Goal: Information Seeking & Learning: Learn about a topic

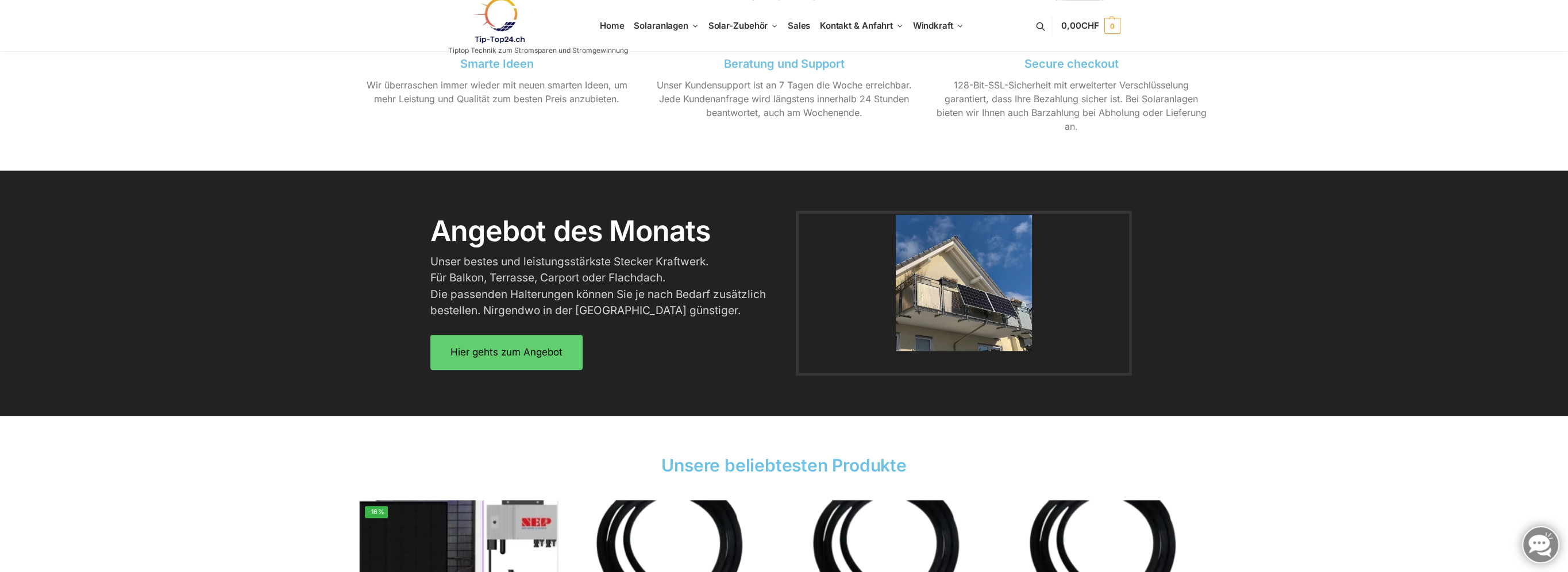
scroll to position [1378, 0]
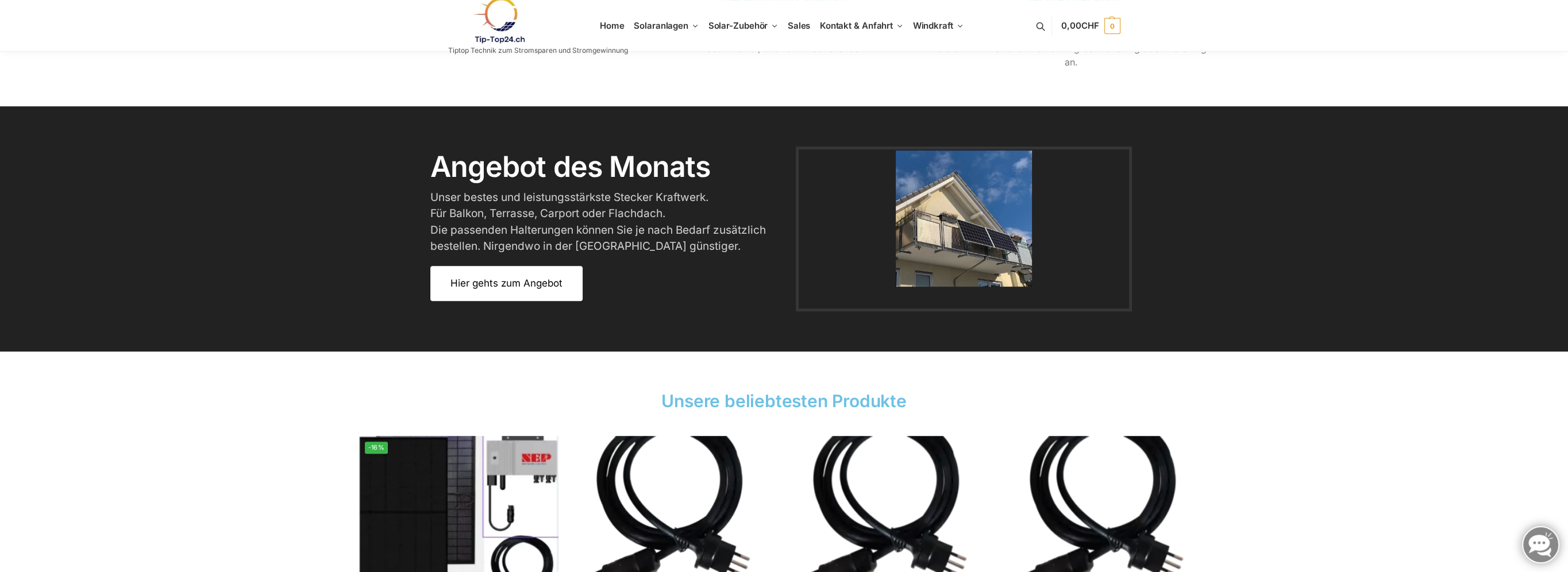
click at [506, 284] on span "Hier gehts zum Angebot" at bounding box center [506, 283] width 112 height 9
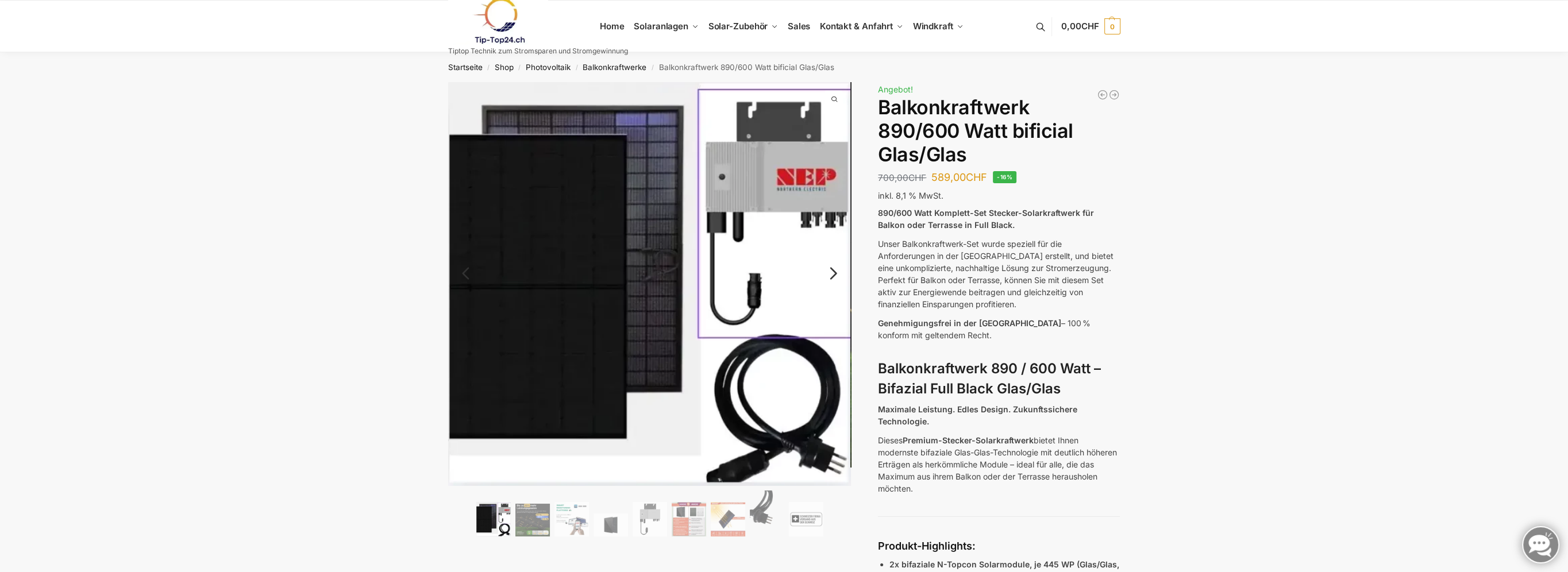
click at [829, 275] on link "Next" at bounding box center [831, 279] width 38 height 11
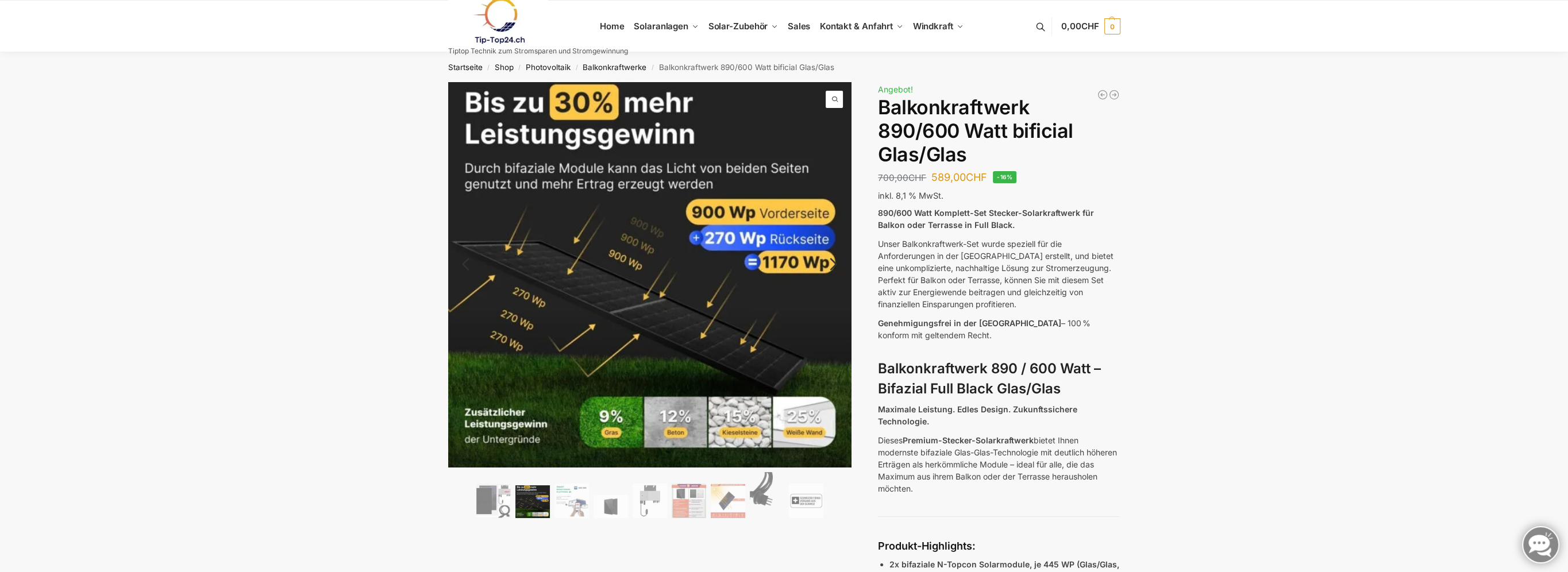
click at [836, 264] on link "Next" at bounding box center [831, 269] width 38 height 11
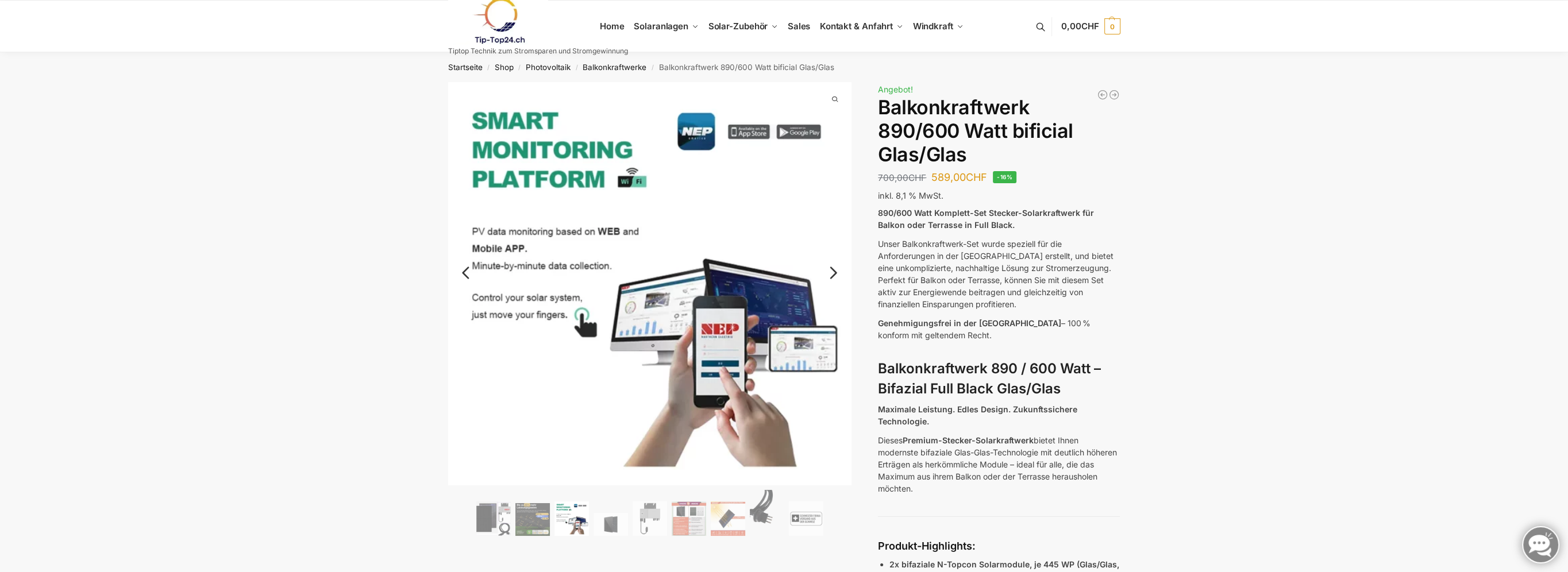
click at [834, 274] on link "Next" at bounding box center [831, 278] width 38 height 11
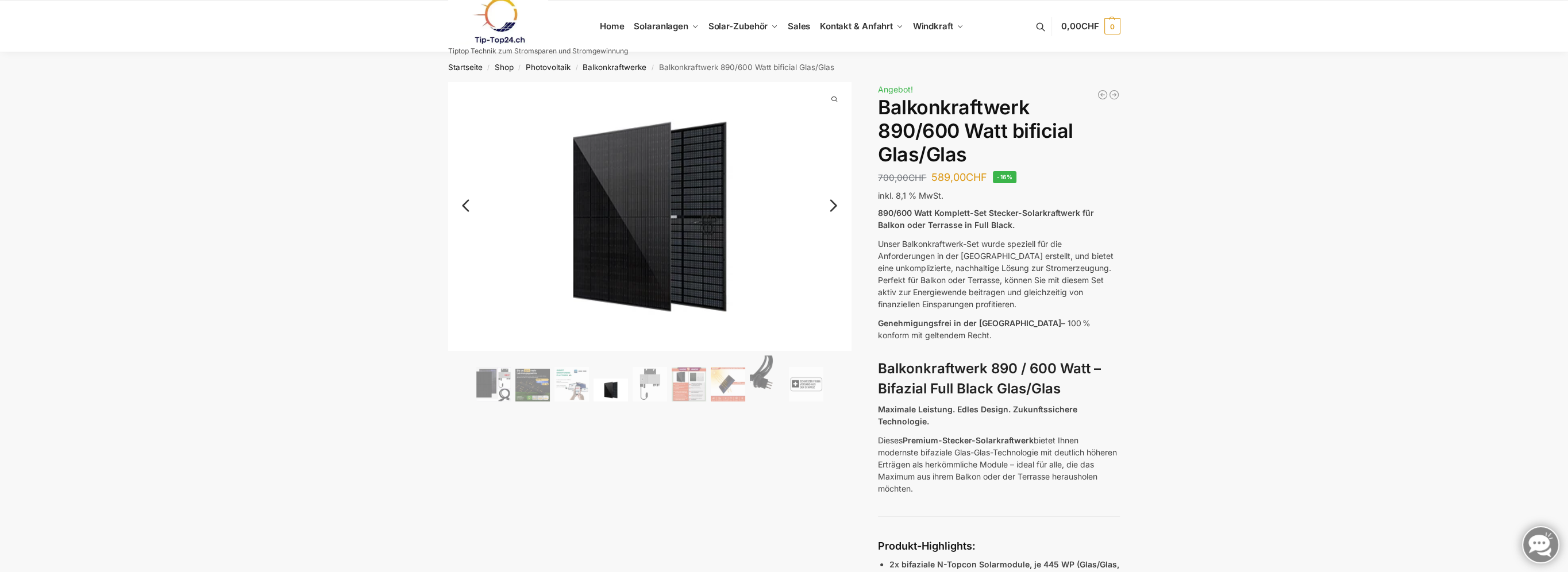
click at [832, 205] on link "Next" at bounding box center [831, 210] width 38 height 11
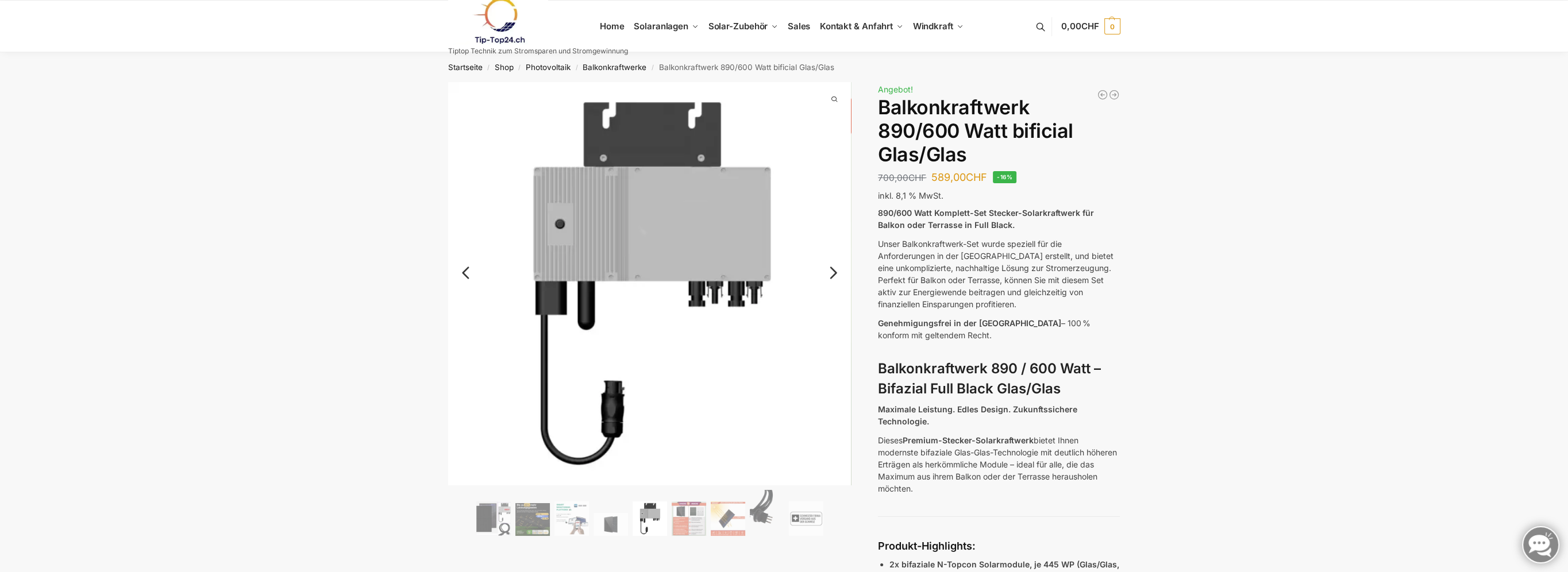
click at [834, 274] on link "Next" at bounding box center [831, 278] width 38 height 11
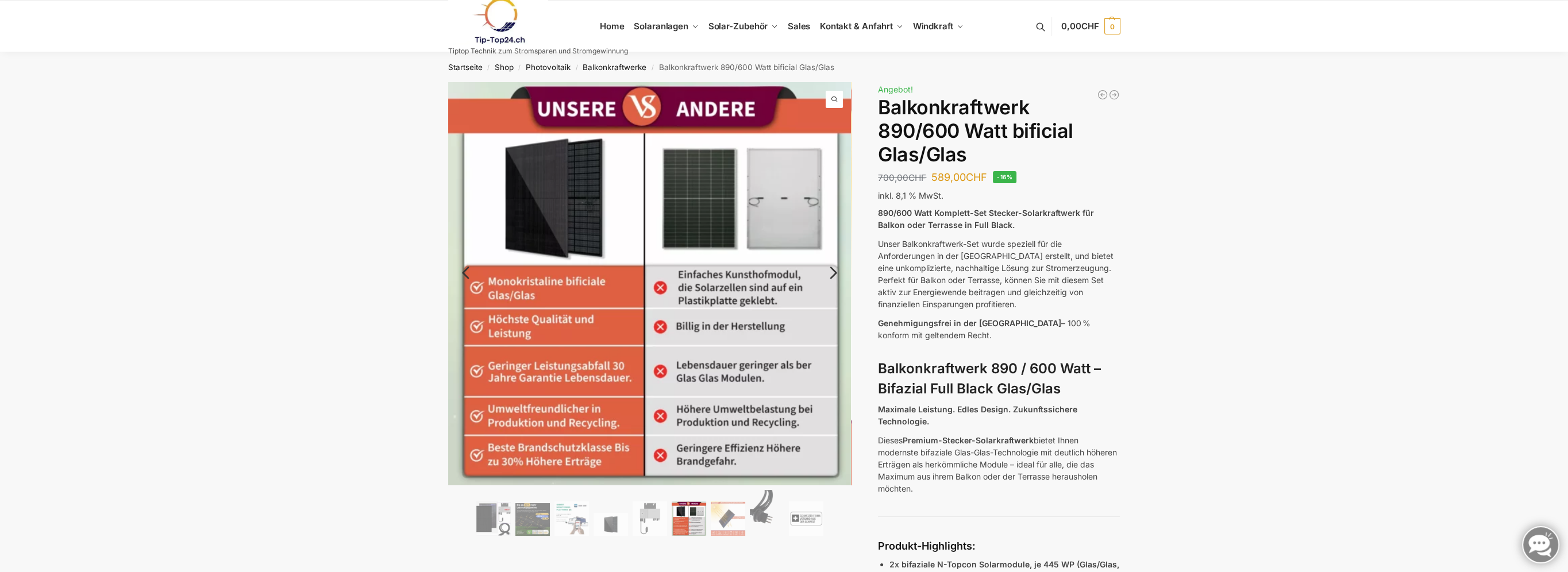
click at [834, 274] on link "Next" at bounding box center [831, 278] width 38 height 11
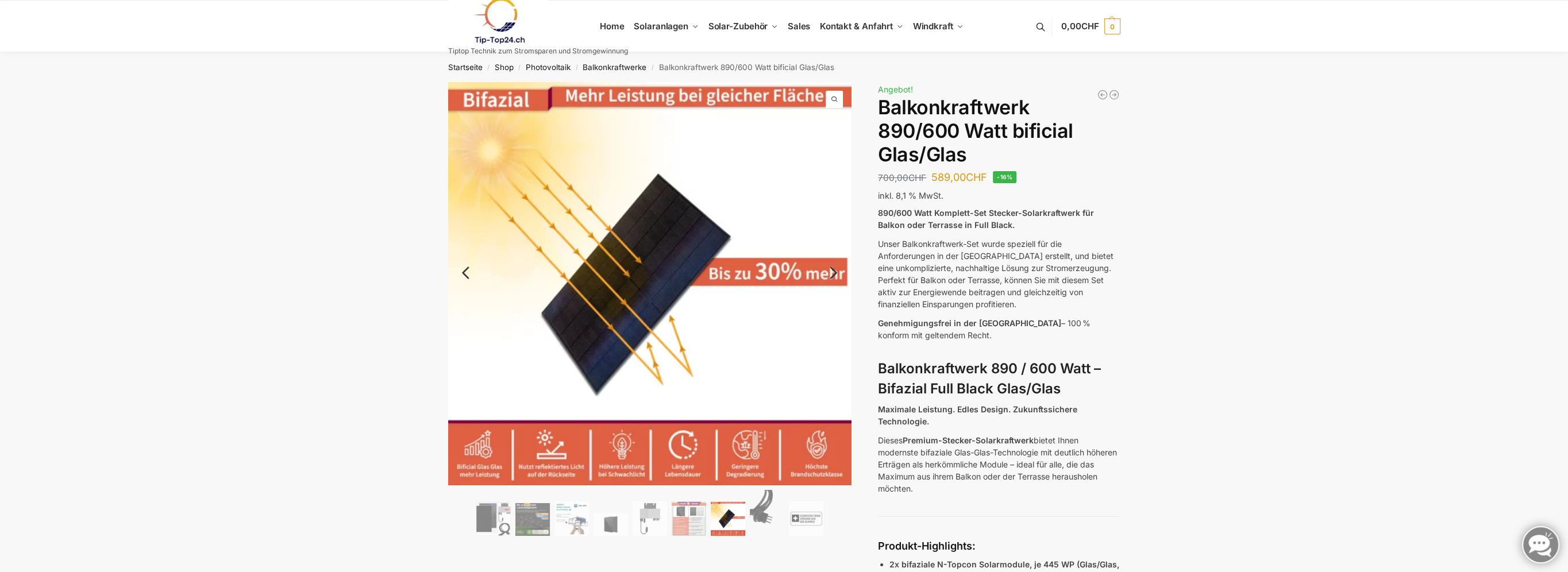
click at [834, 274] on link "Next" at bounding box center [831, 278] width 38 height 11
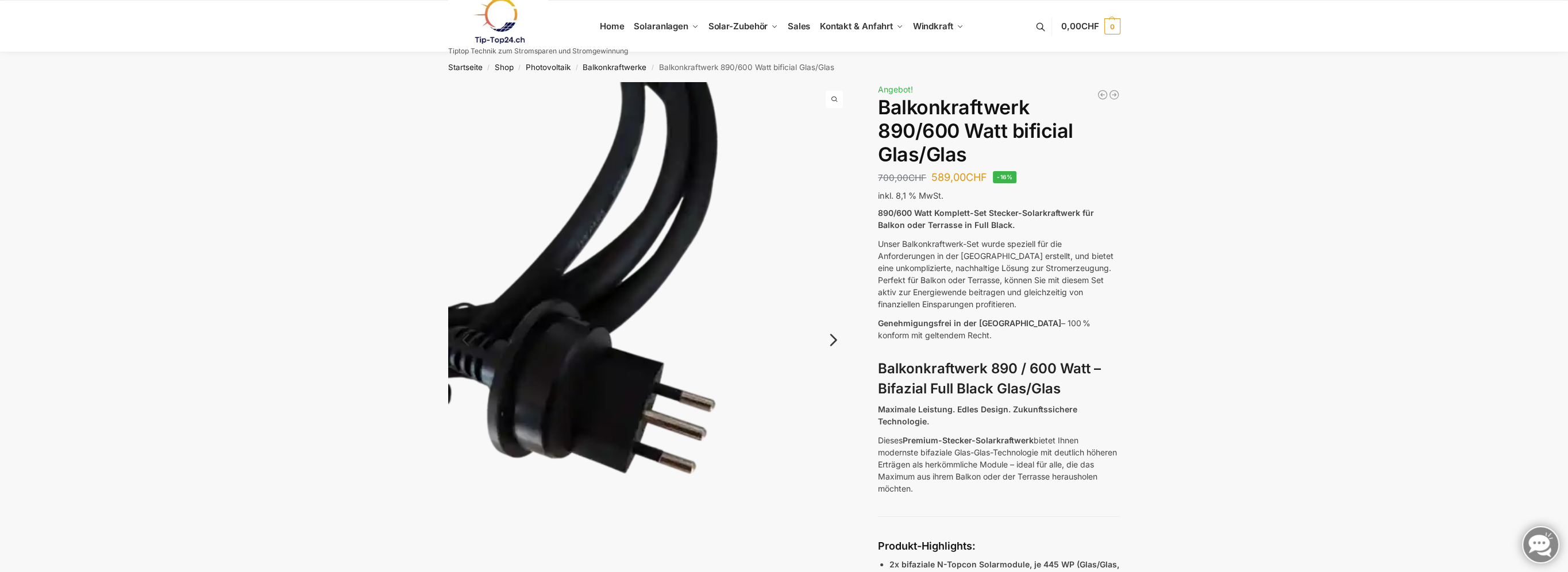
click at [834, 342] on link "Next" at bounding box center [831, 345] width 38 height 11
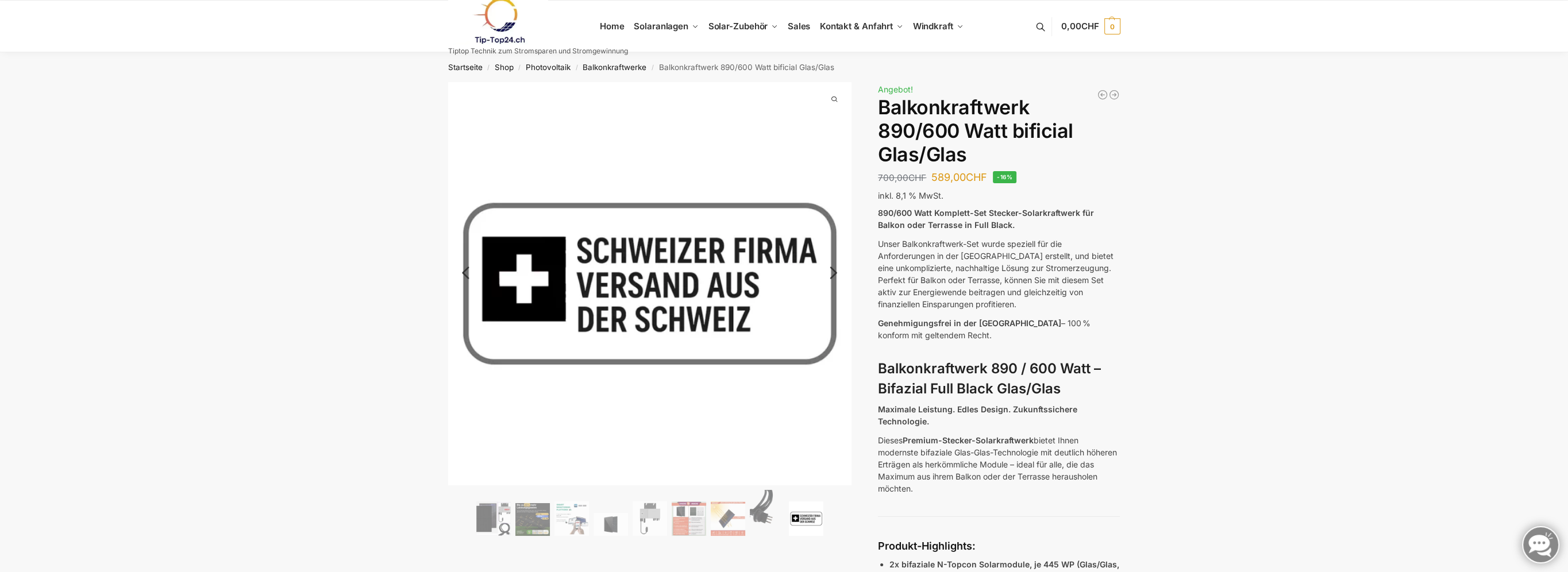
click at [831, 273] on link "Next" at bounding box center [831, 278] width 38 height 11
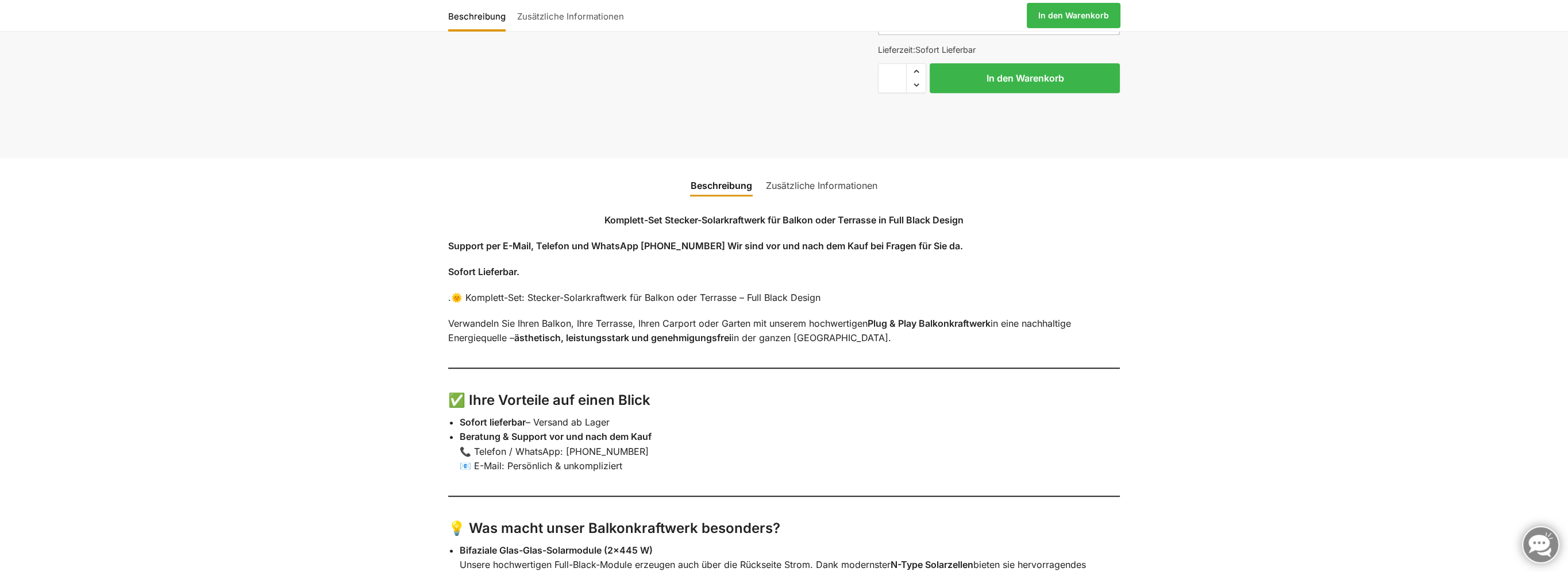
scroll to position [1321, 0]
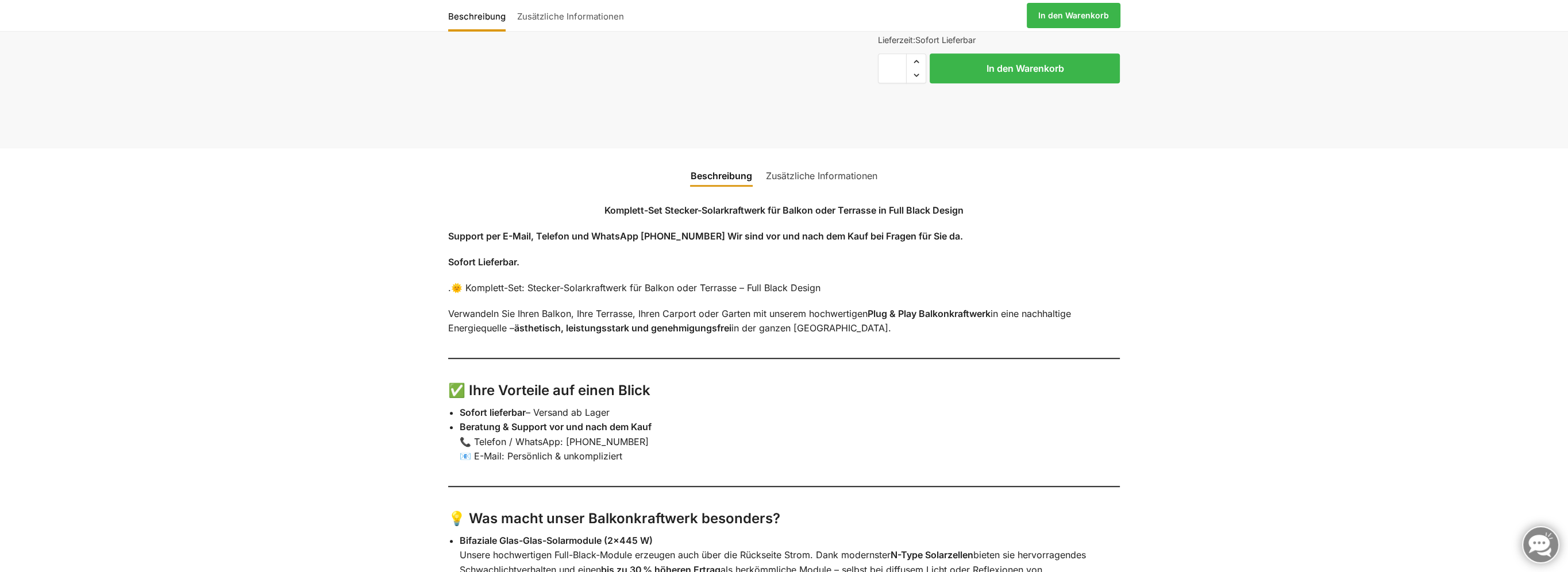
click at [830, 187] on link "Zusätzliche Informationen" at bounding box center [821, 175] width 125 height 27
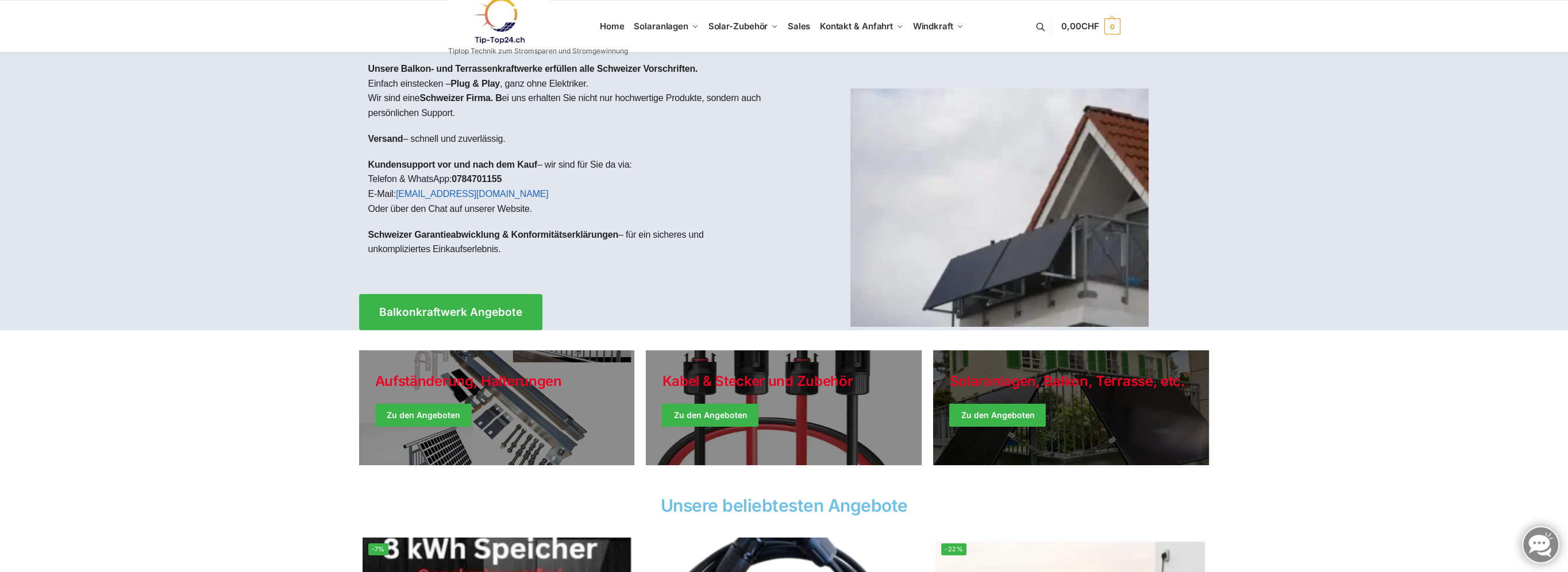
click at [1009, 414] on link "Winter Jackets" at bounding box center [1071, 408] width 275 height 115
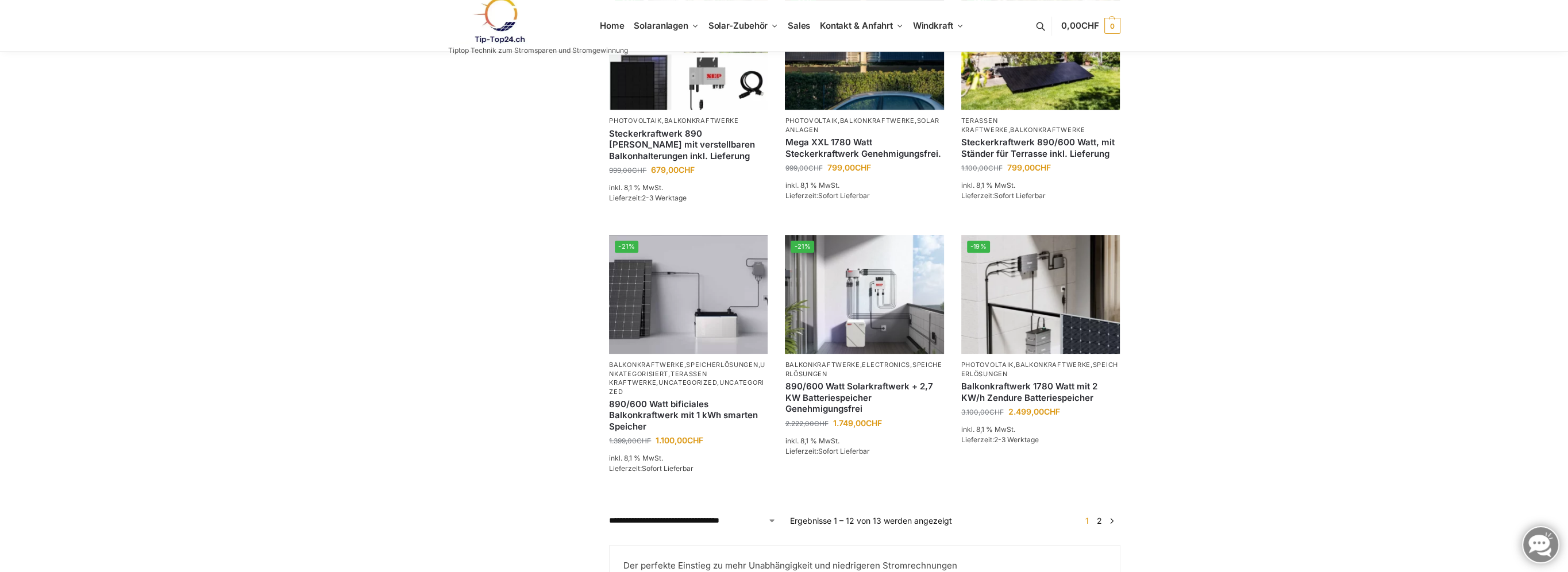
scroll to position [804, 0]
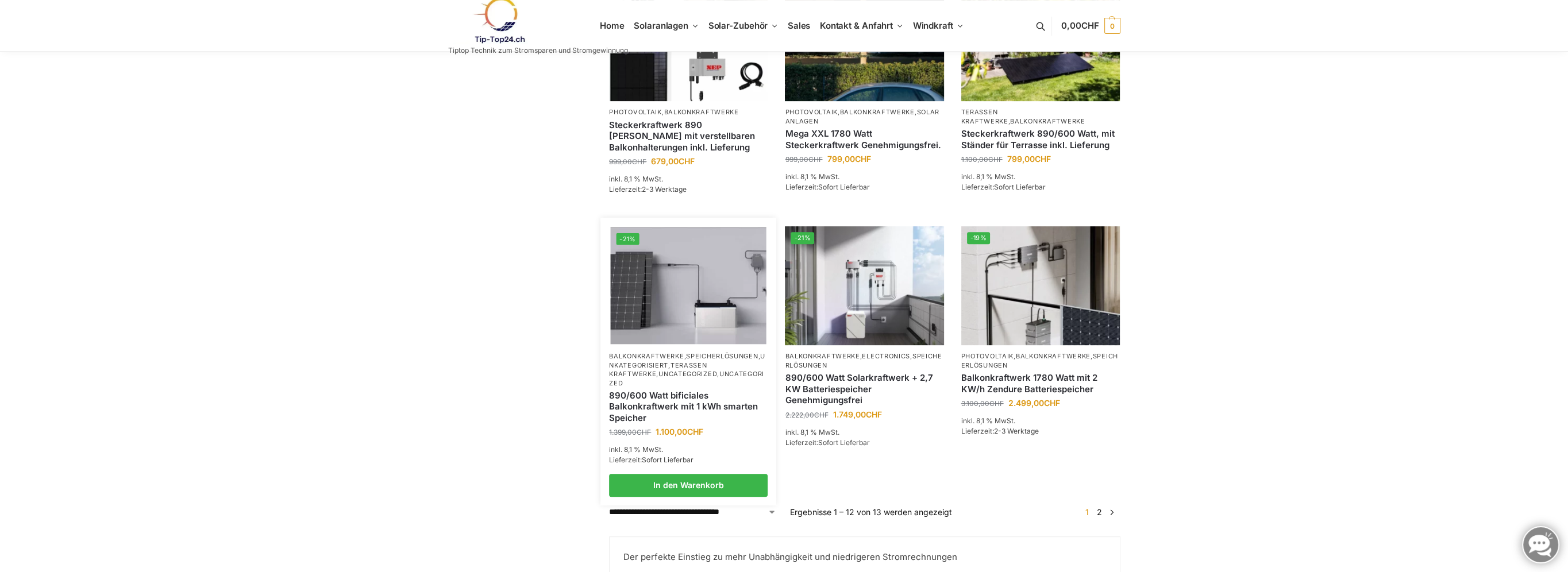
click at [672, 375] on p "Balkonkraftwerke , Speicherlösungen , Unkategorisiert , Terassen Kraftwerke , U…" at bounding box center [688, 370] width 158 height 36
click at [668, 297] on img at bounding box center [689, 286] width 156 height 116
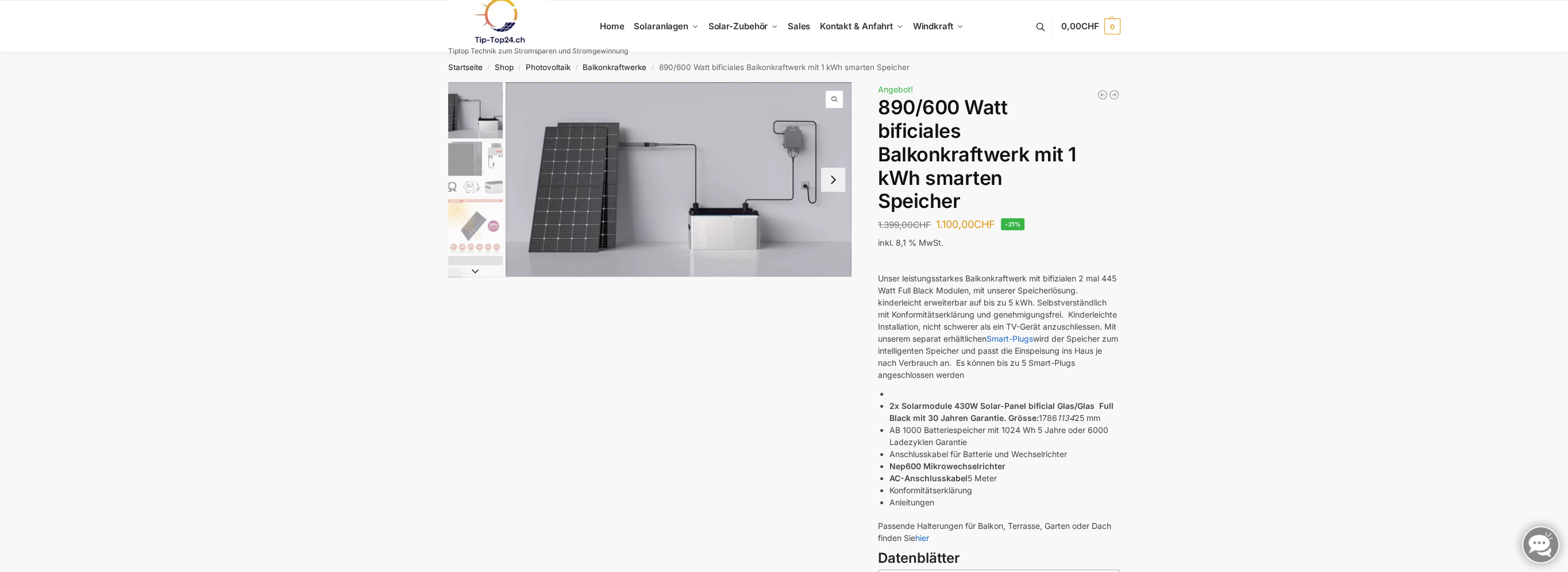
click at [834, 179] on button "Next slide" at bounding box center [833, 180] width 24 height 24
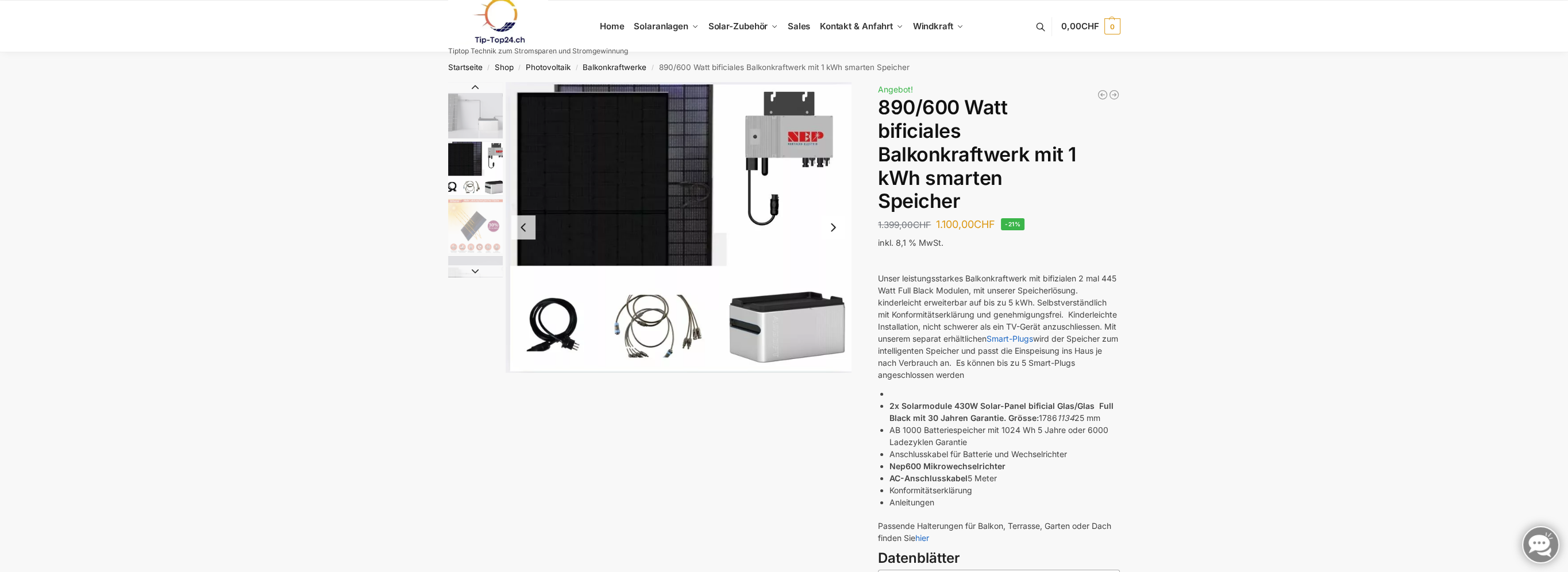
click at [834, 227] on button "Next slide" at bounding box center [833, 227] width 24 height 24
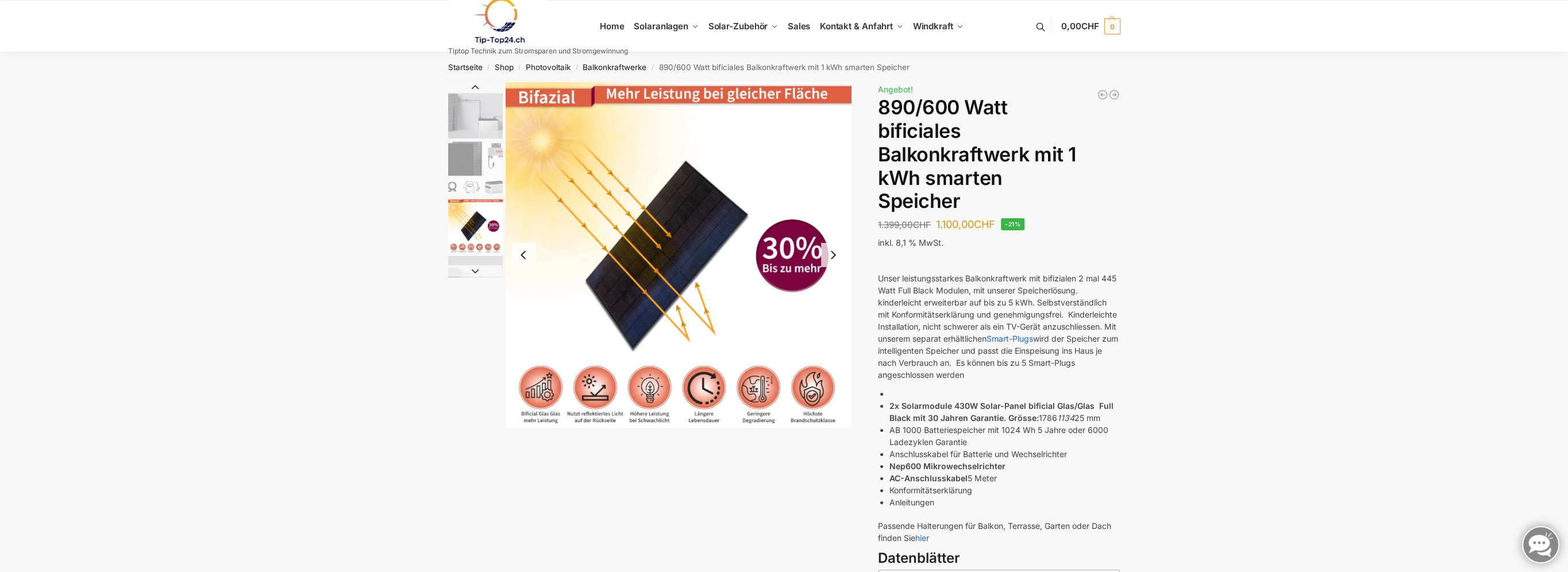
click at [832, 255] on button "Next slide" at bounding box center [833, 255] width 24 height 24
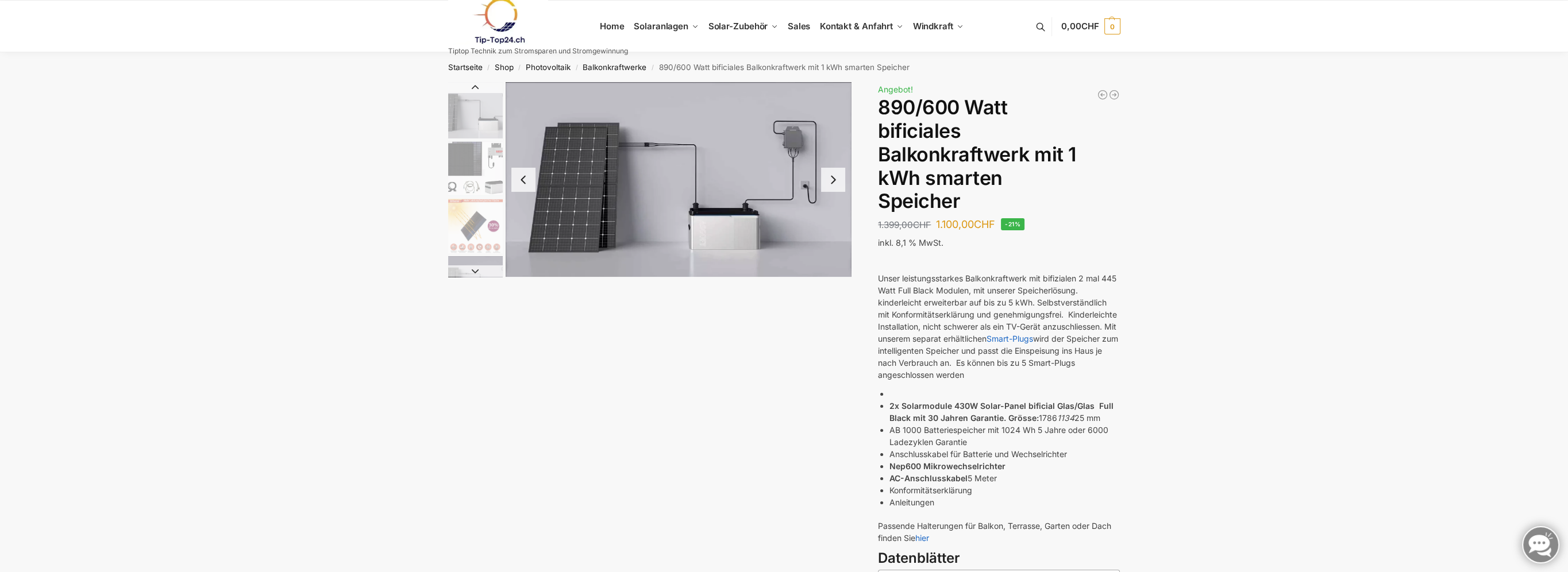
scroll to position [57, 0]
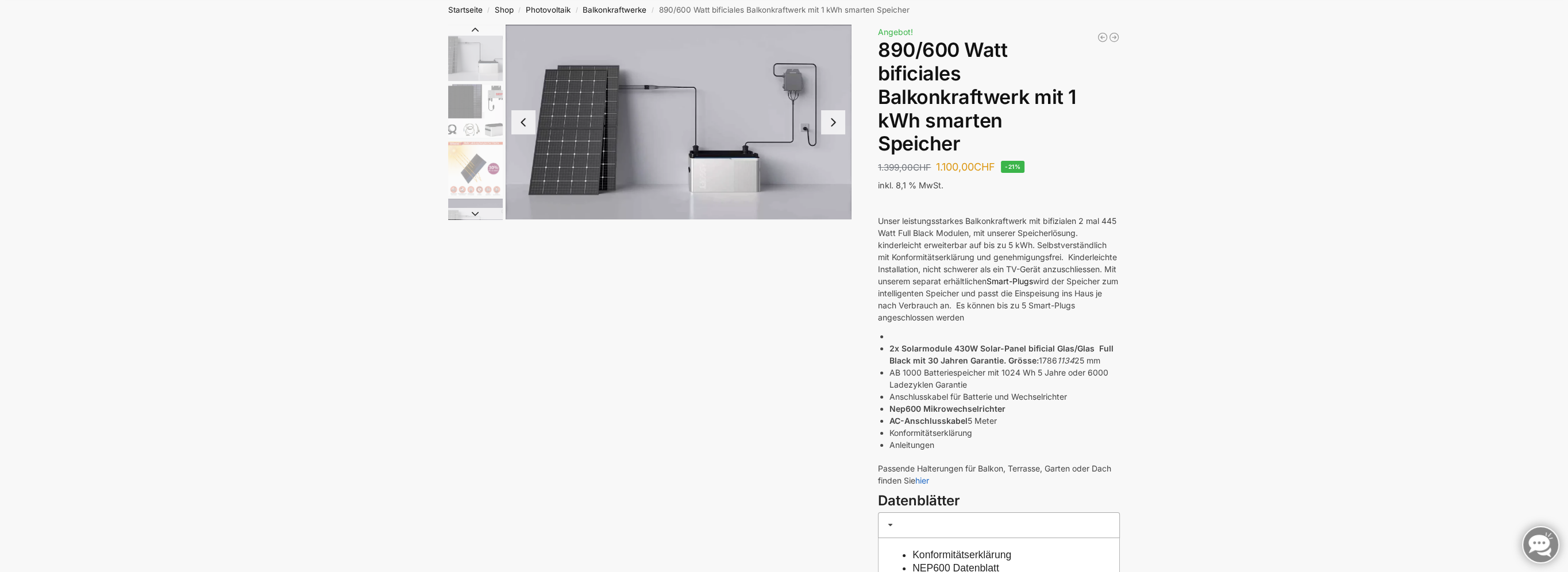
click at [1033, 280] on link "Smart-Plugs" at bounding box center [1009, 280] width 46 height 9
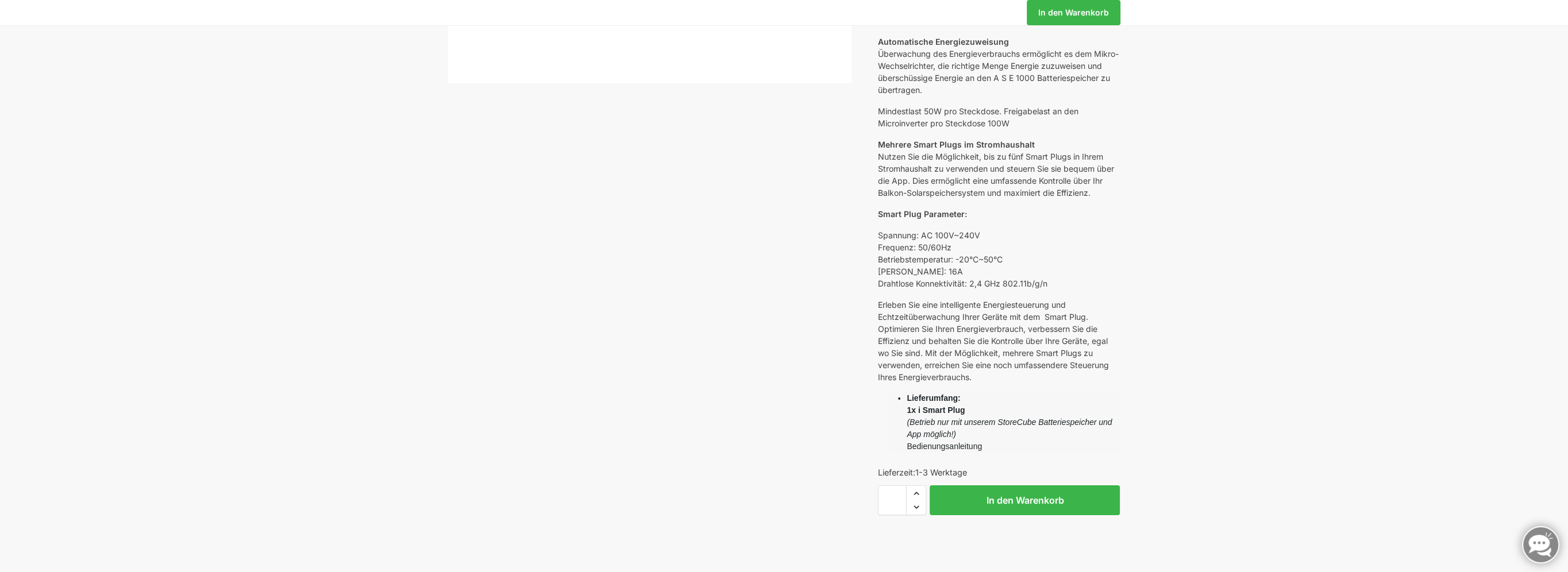
scroll to position [459, 0]
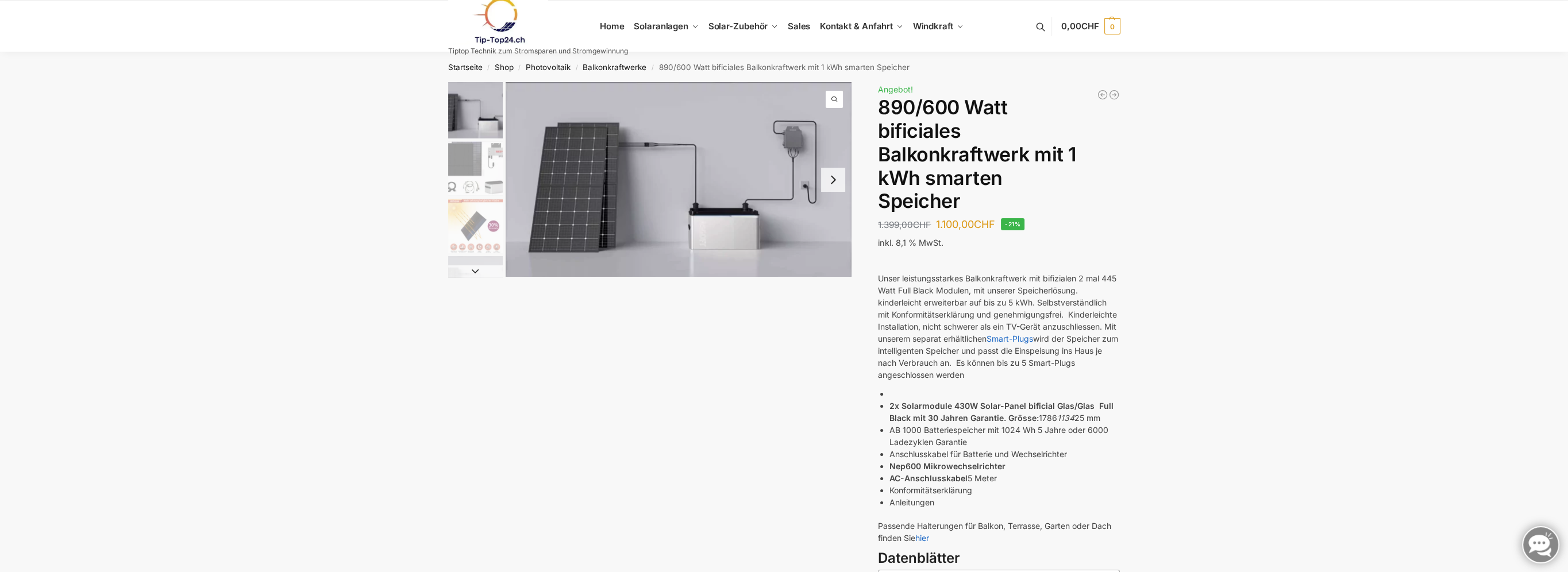
click at [680, 203] on img "1 / 7" at bounding box center [678, 180] width 346 height 195
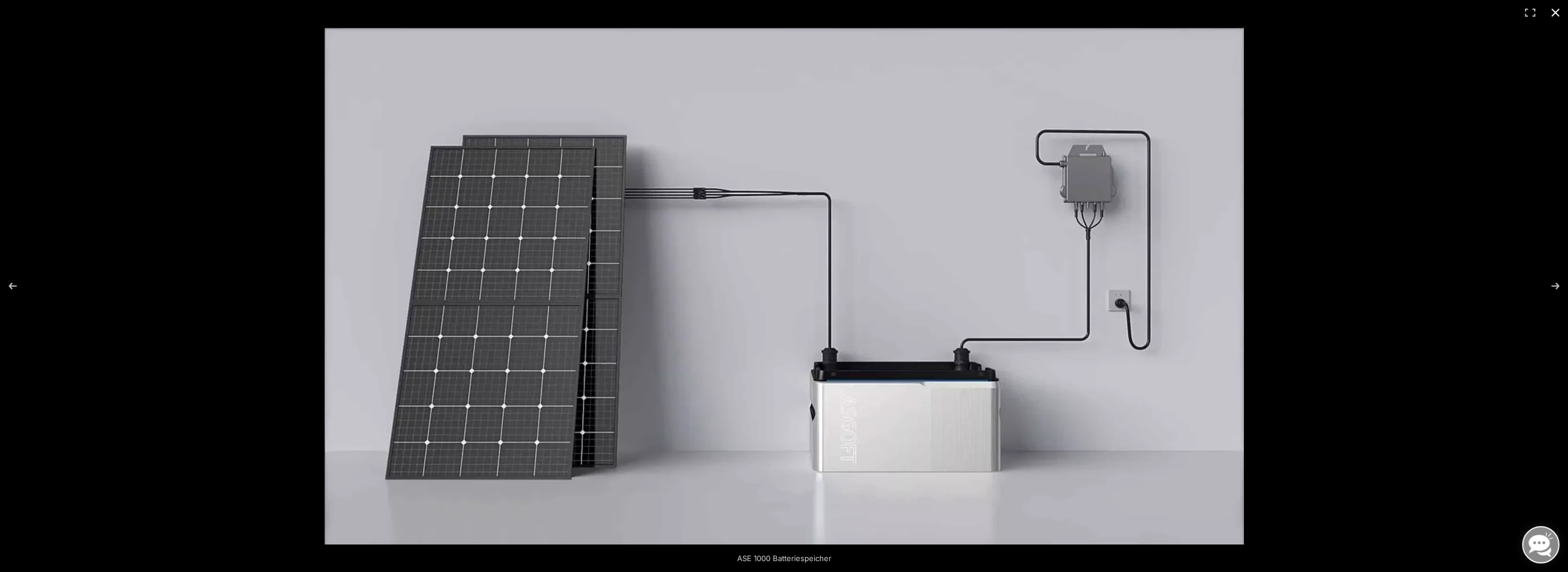
click at [1553, 12] on button "Close (Esc)" at bounding box center [1555, 13] width 26 height 26
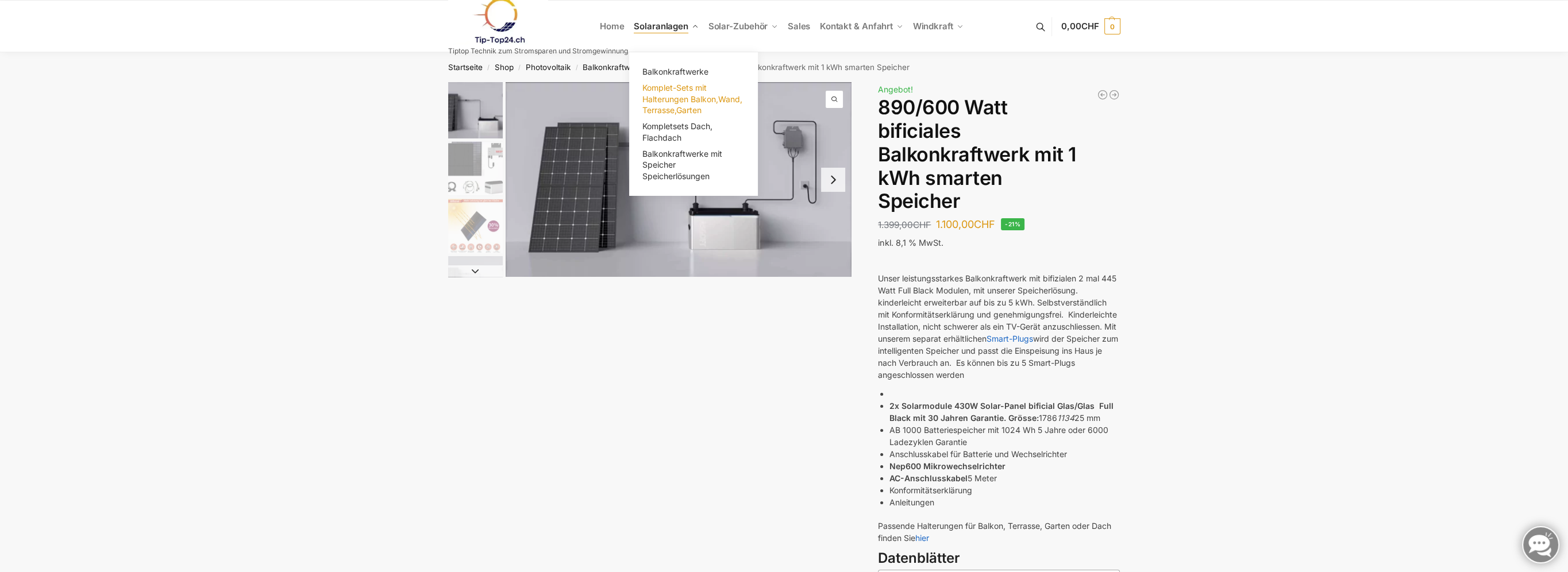
click at [677, 100] on span "Komplet-Sets mit Halterungen Balkon,Wand, Terrasse,Garten" at bounding box center [692, 99] width 100 height 32
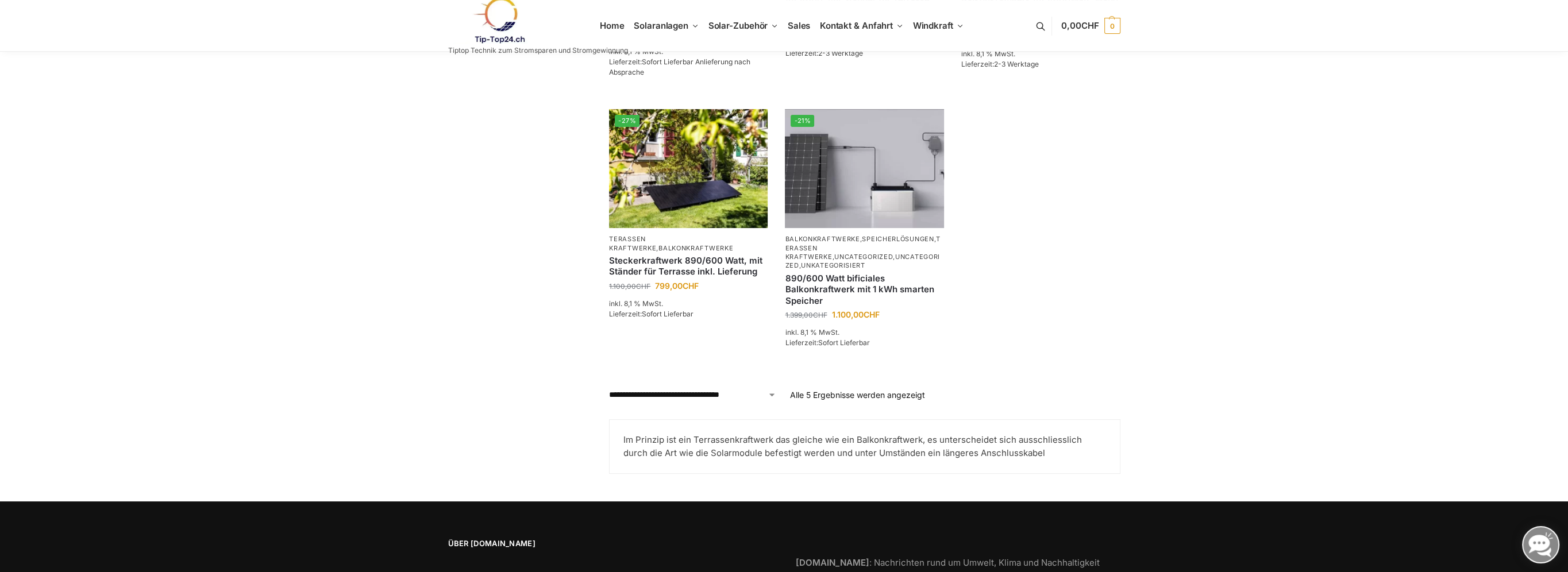
scroll to position [204, 0]
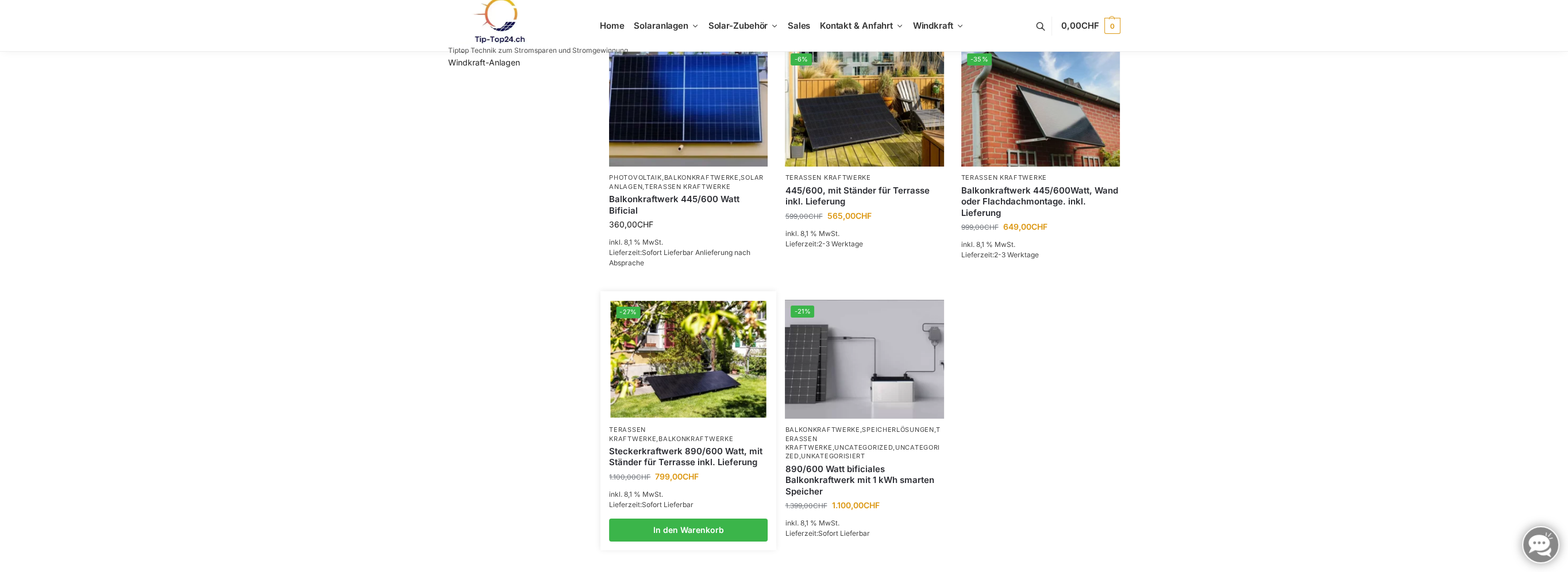
click at [685, 386] on img at bounding box center [689, 359] width 156 height 116
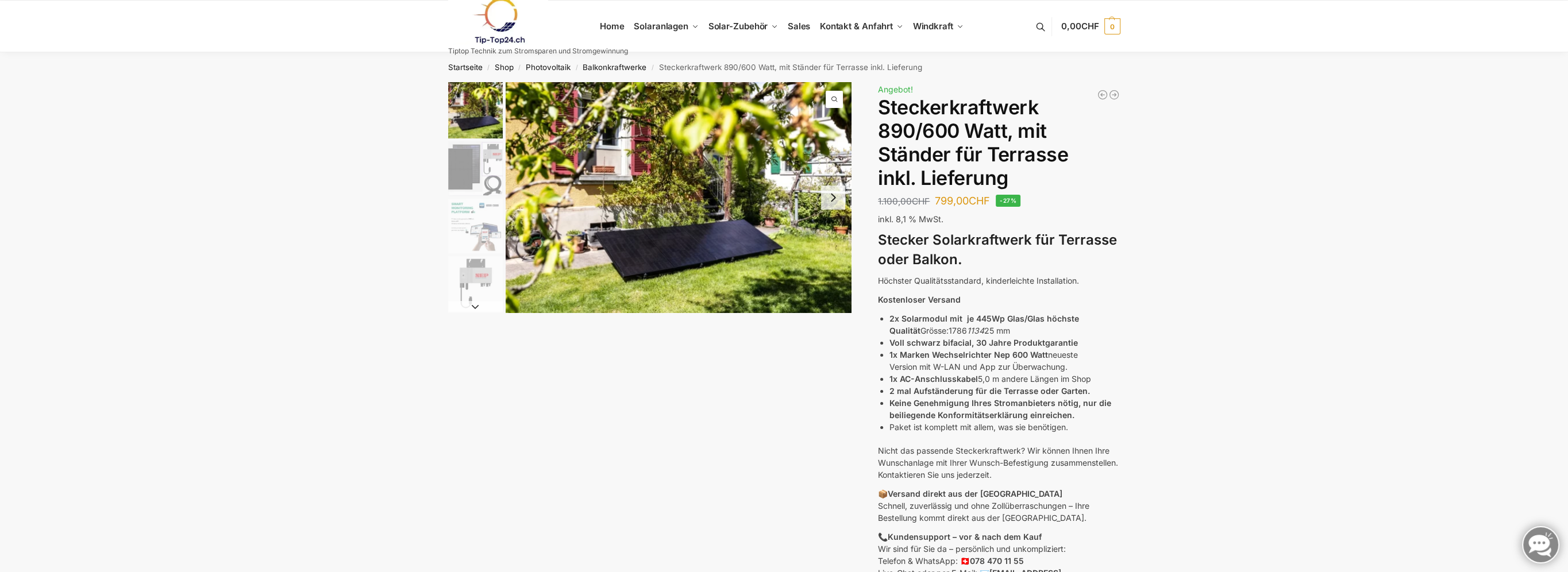
click at [836, 197] on button "Next slide" at bounding box center [833, 198] width 24 height 24
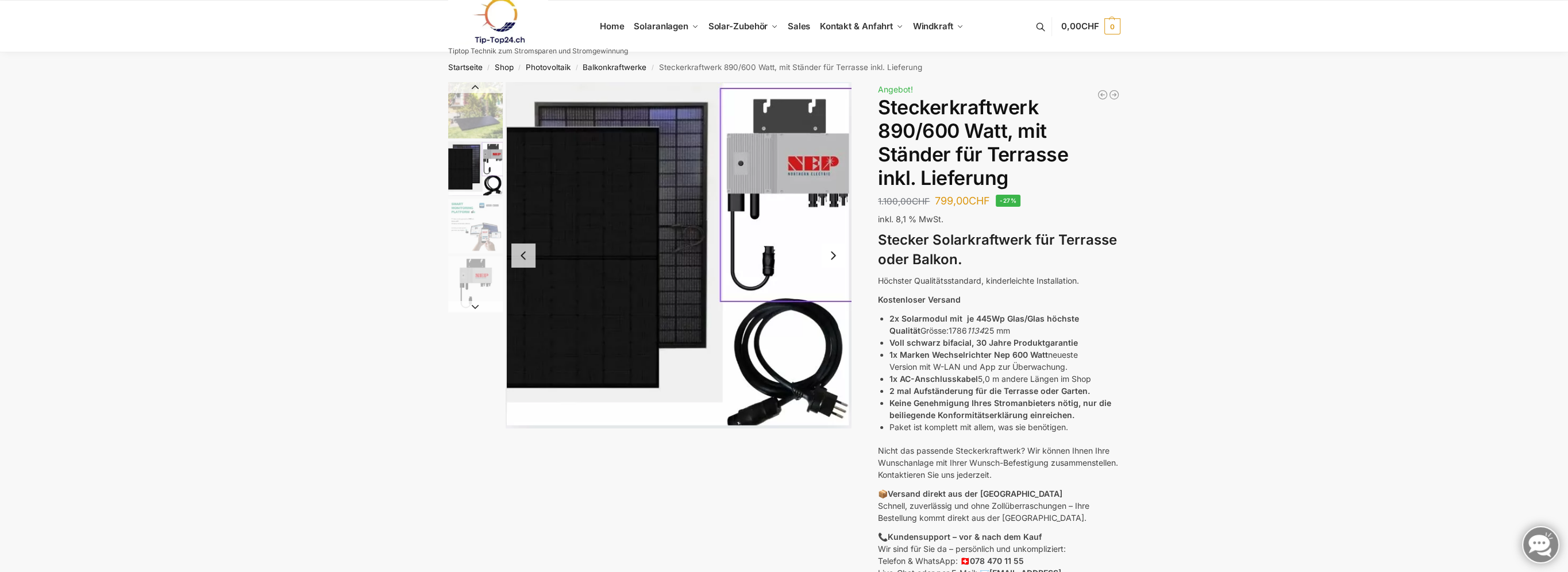
click at [833, 257] on button "Next slide" at bounding box center [833, 256] width 24 height 24
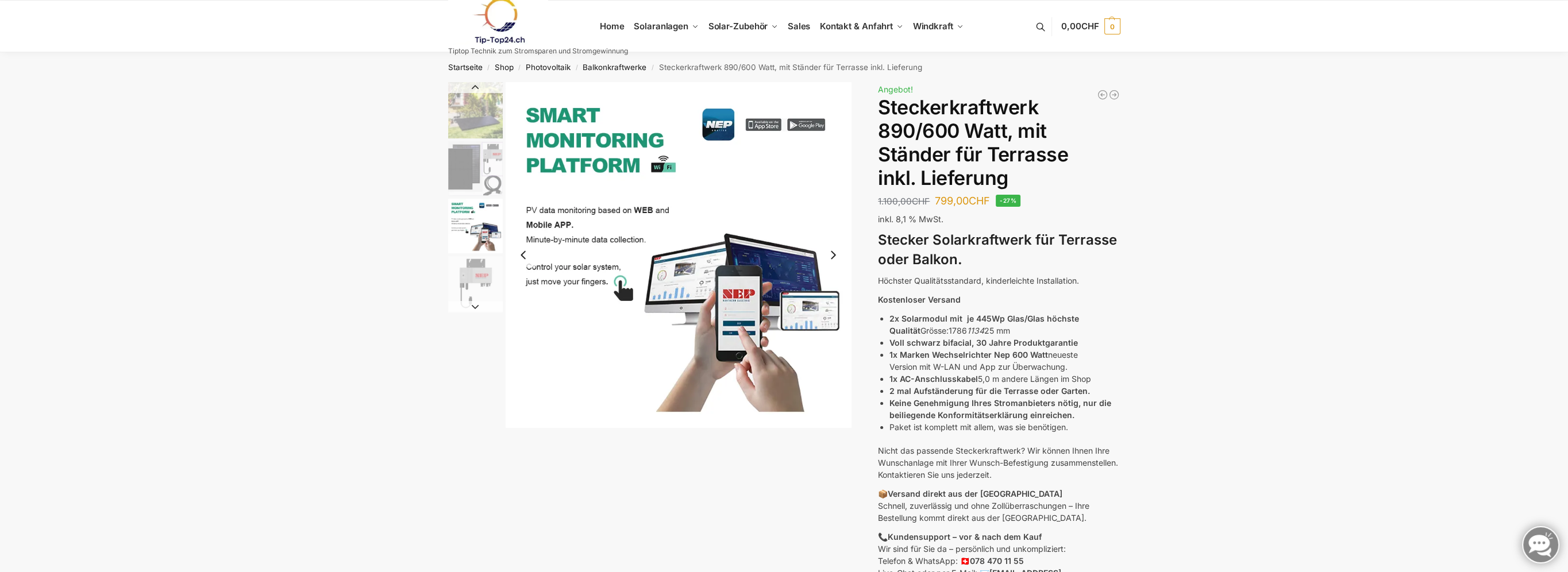
click at [832, 253] on button "Next slide" at bounding box center [833, 255] width 24 height 24
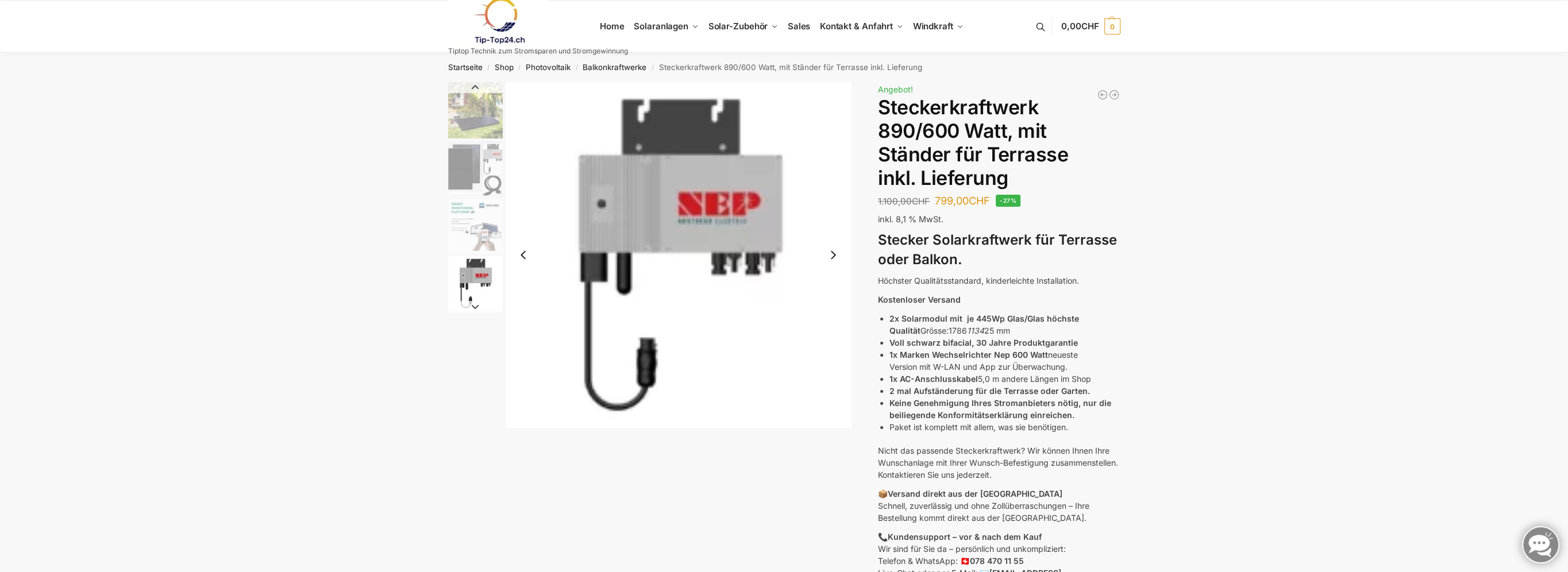
click at [830, 254] on button "Next slide" at bounding box center [833, 255] width 24 height 24
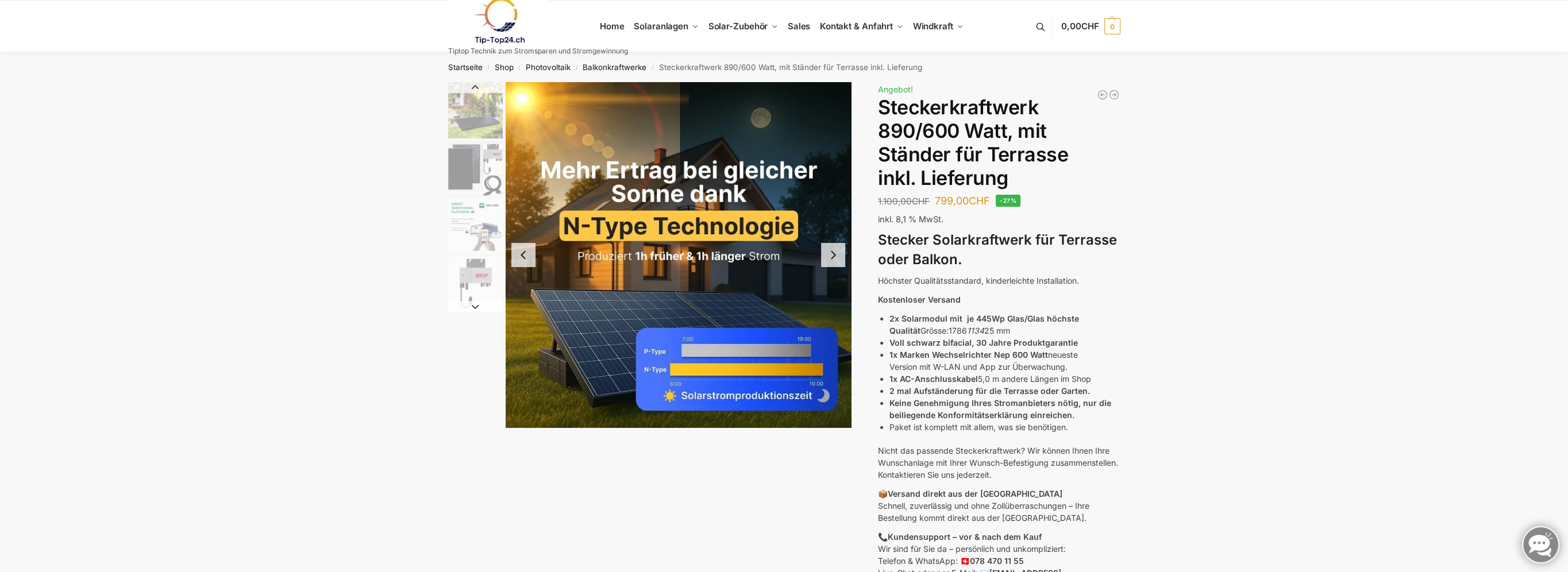
click at [834, 256] on button "Next slide" at bounding box center [833, 255] width 24 height 24
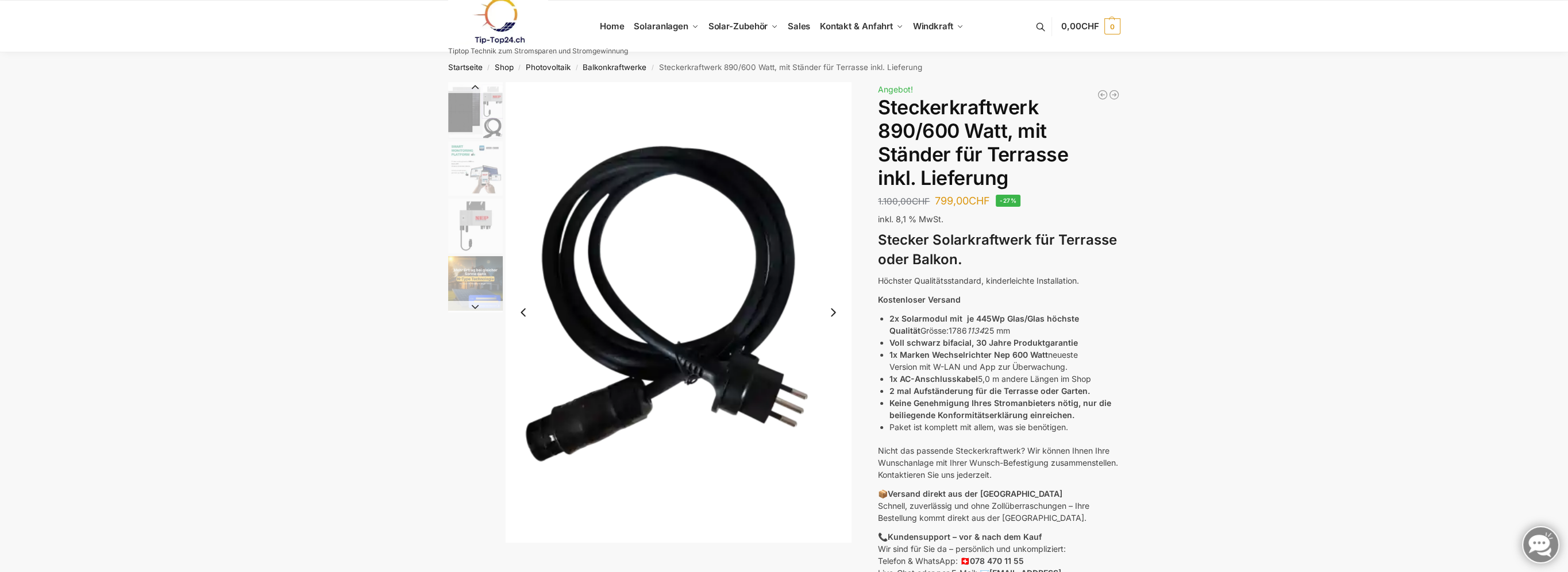
click at [833, 310] on button "Next slide" at bounding box center [833, 312] width 24 height 24
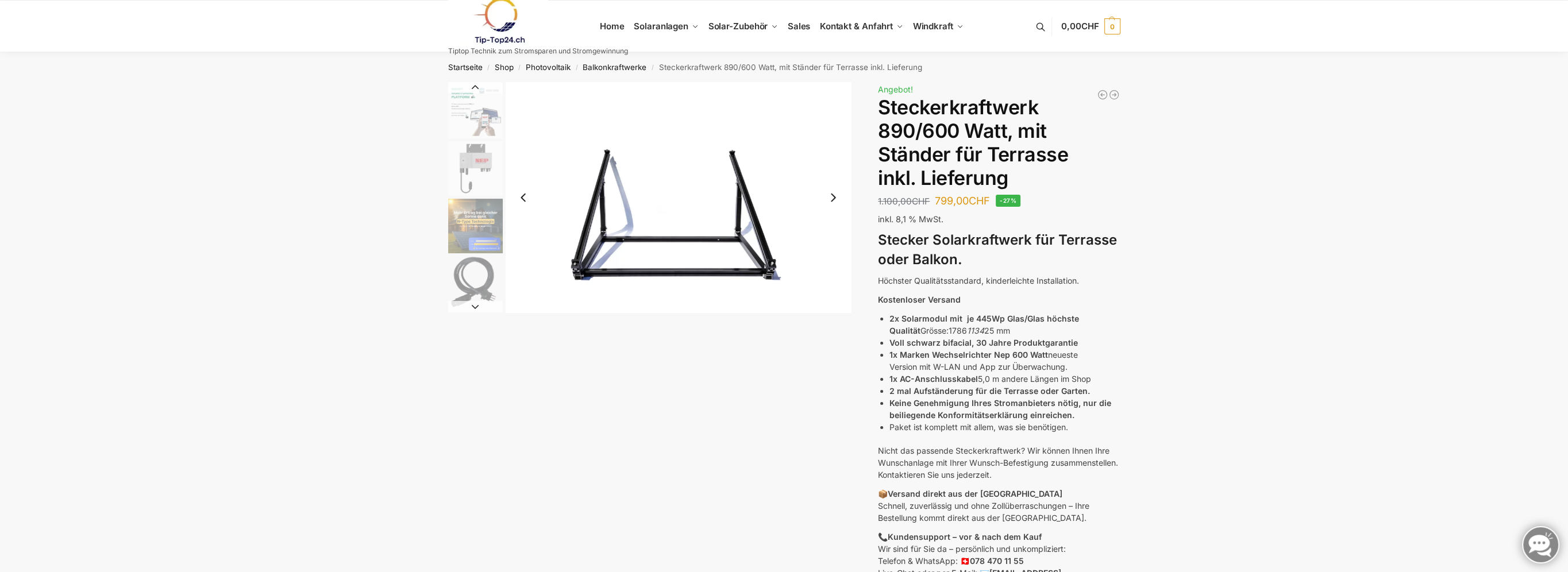
click at [833, 197] on button "Next slide" at bounding box center [833, 198] width 24 height 24
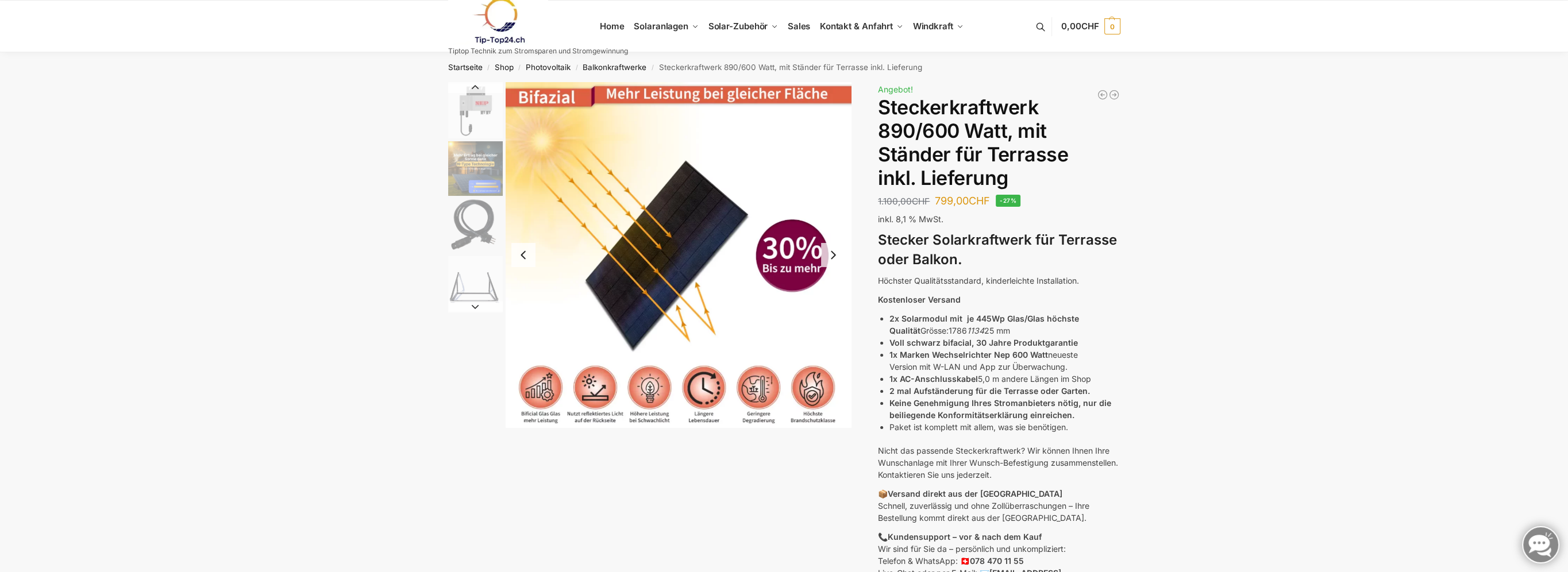
click at [834, 253] on button "Next slide" at bounding box center [833, 255] width 24 height 24
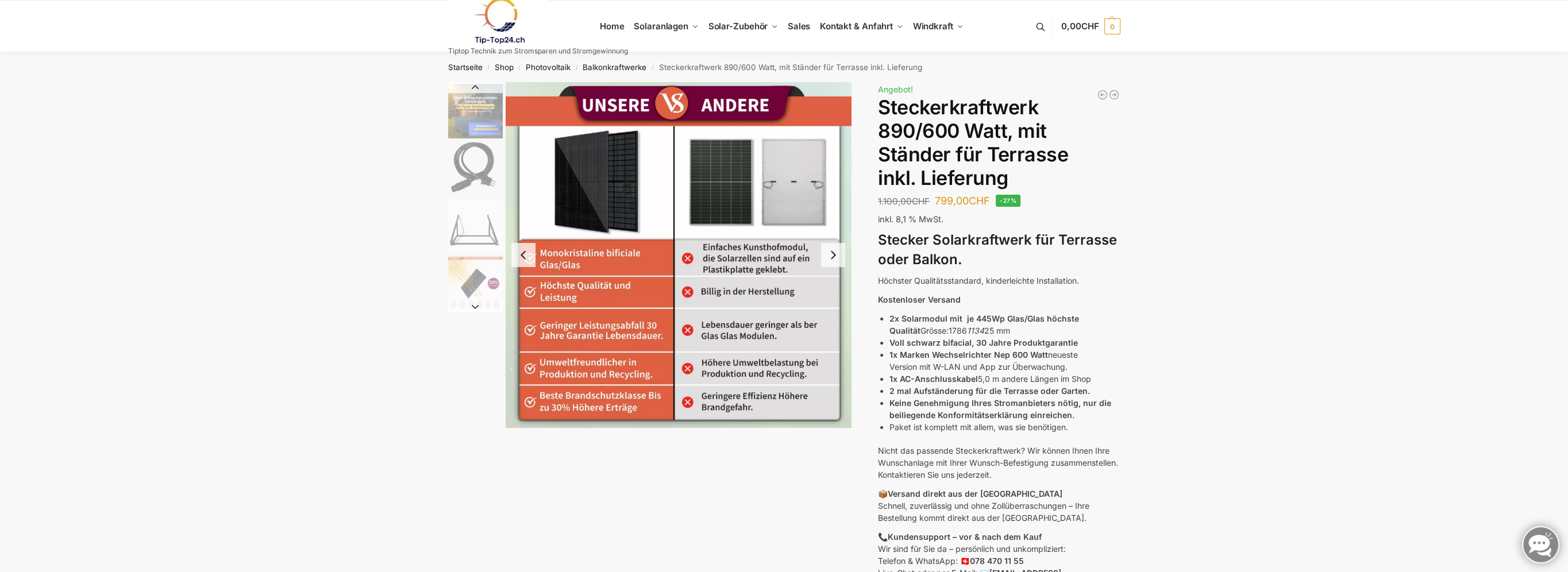
click at [834, 255] on button "Next slide" at bounding box center [833, 255] width 24 height 24
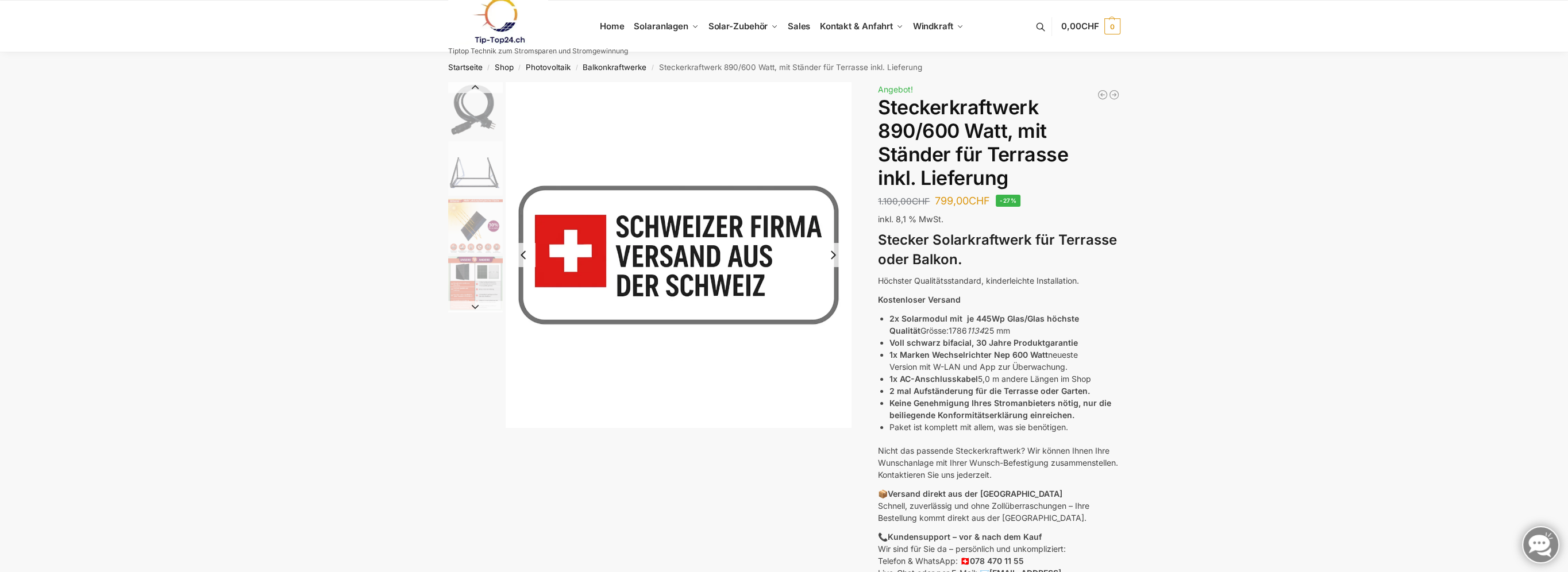
click at [831, 255] on button "Next slide" at bounding box center [833, 255] width 24 height 24
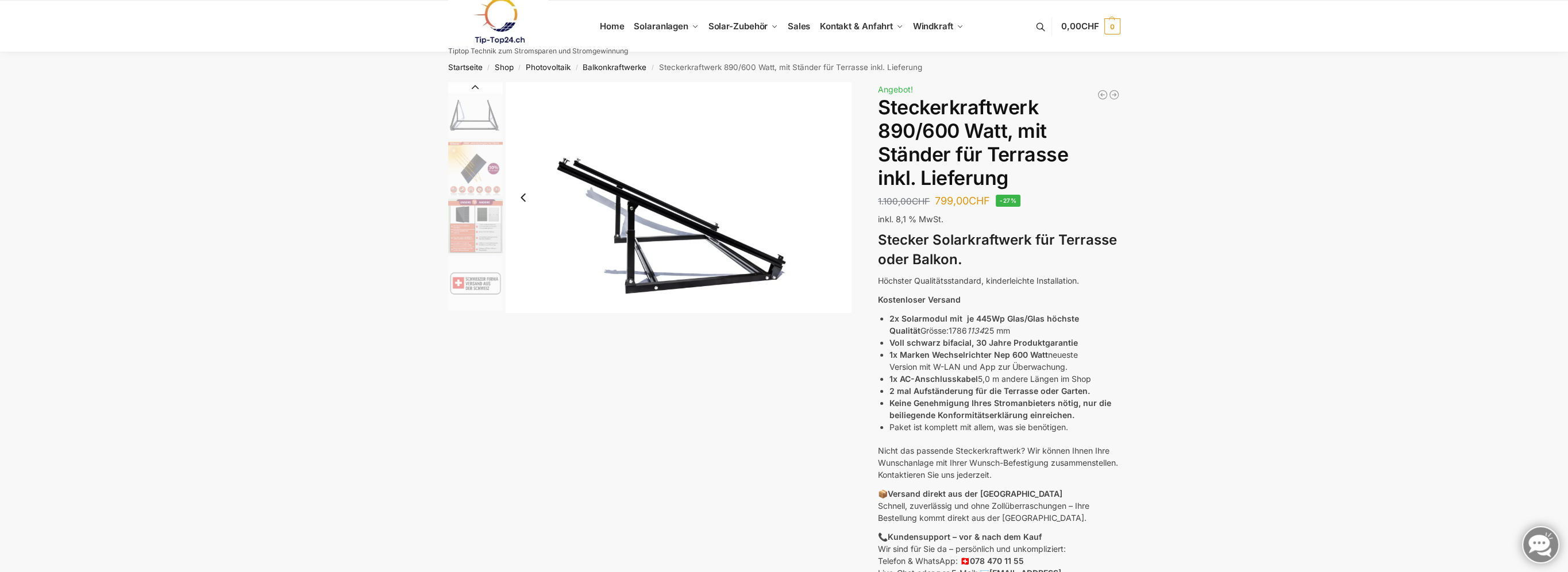
click at [671, 217] on img "11 / 11" at bounding box center [678, 197] width 346 height 230
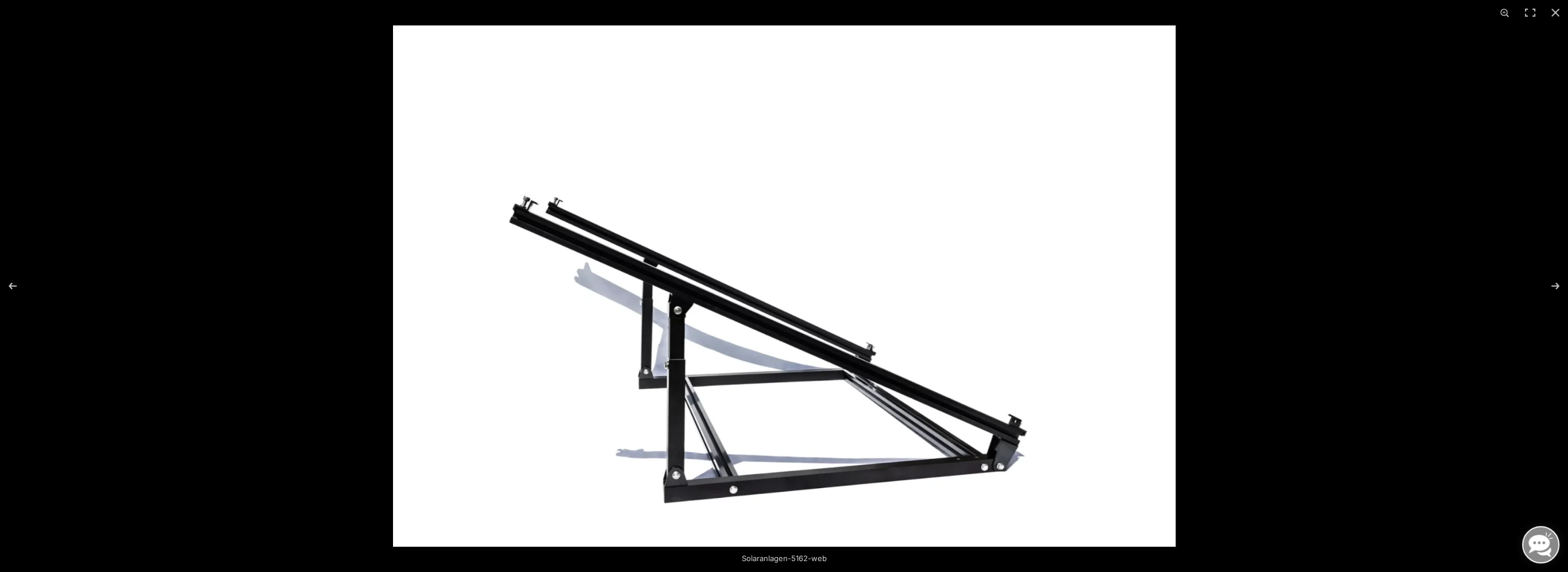
click at [763, 264] on img at bounding box center [784, 286] width 783 height 522
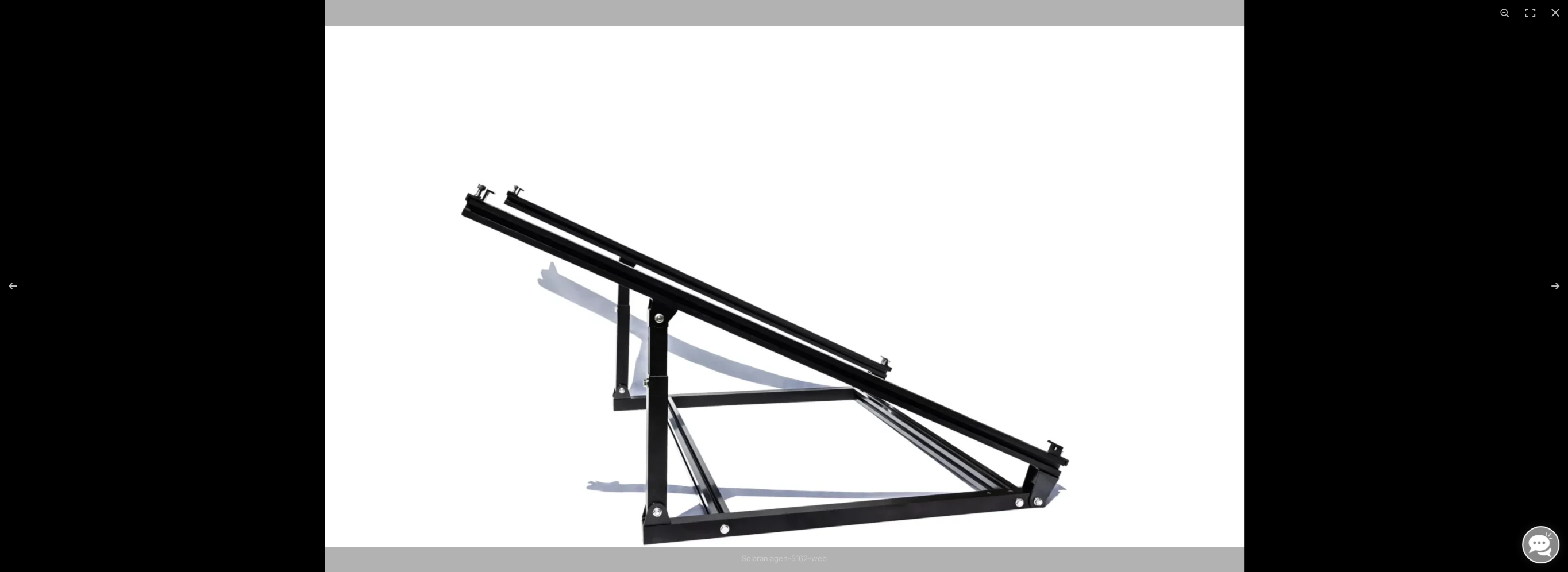
click at [763, 261] on img at bounding box center [784, 290] width 920 height 613
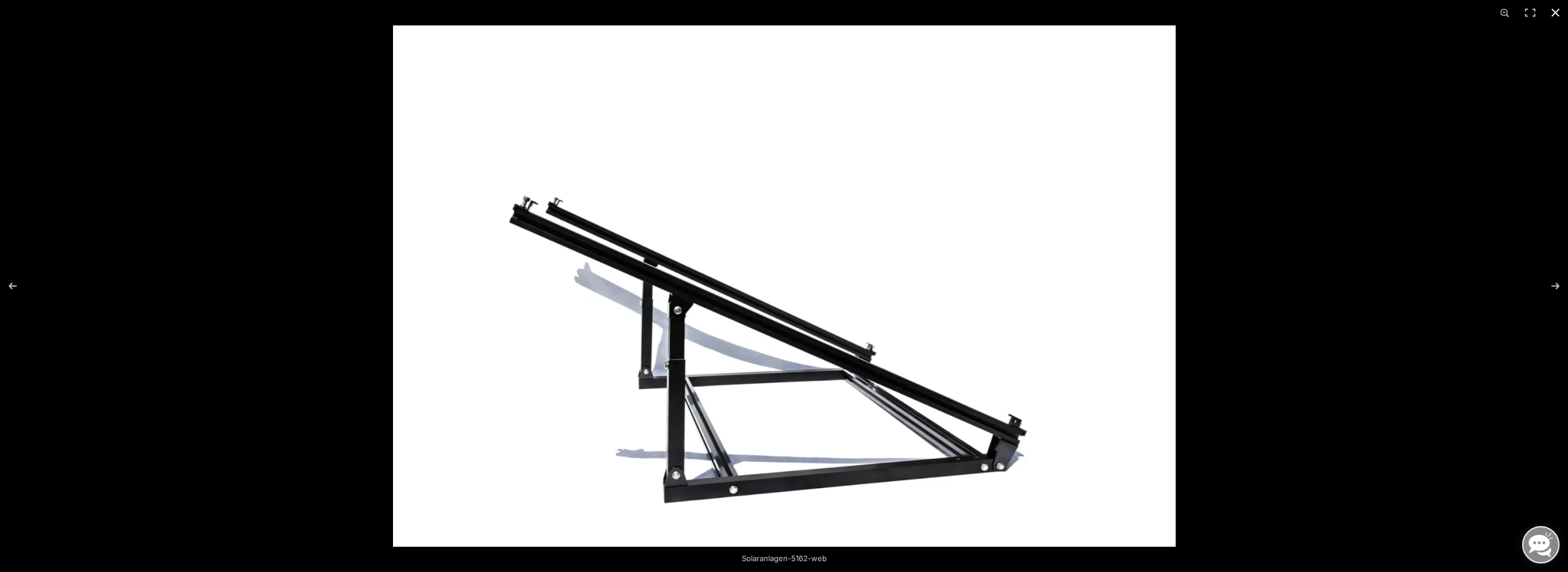
click at [1553, 11] on button "Close (Esc)" at bounding box center [1555, 13] width 26 height 26
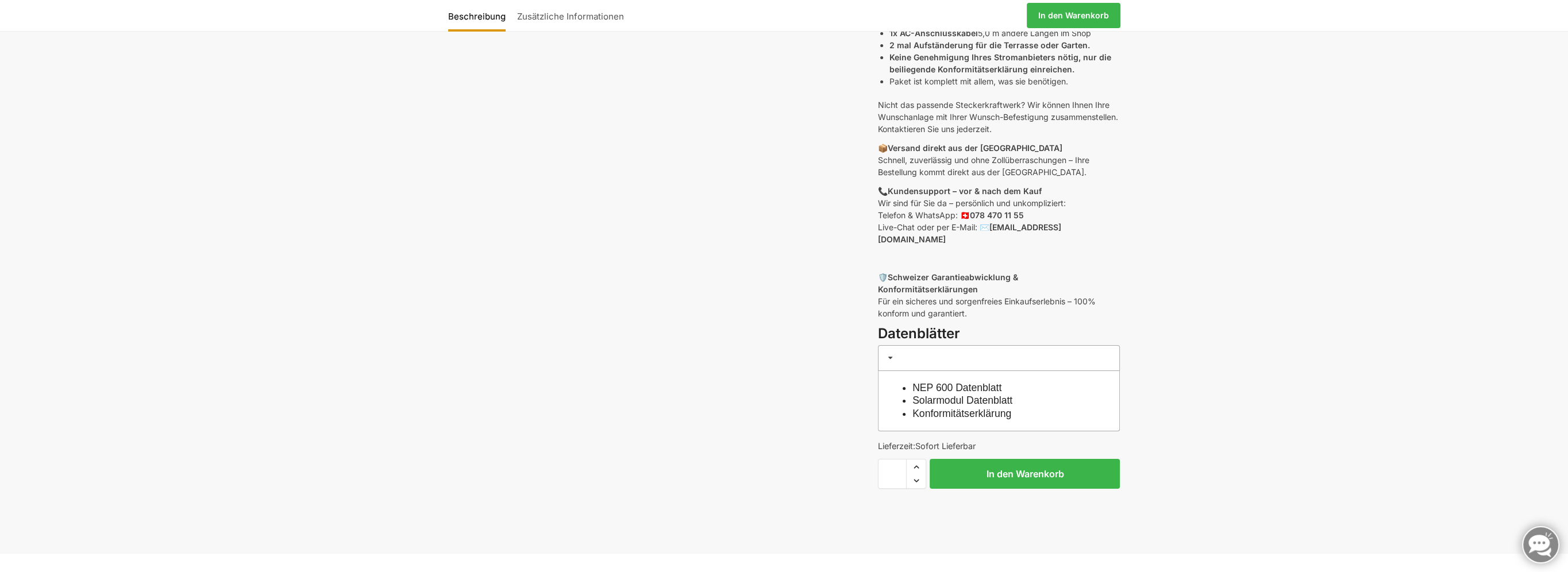
scroll to position [402, 0]
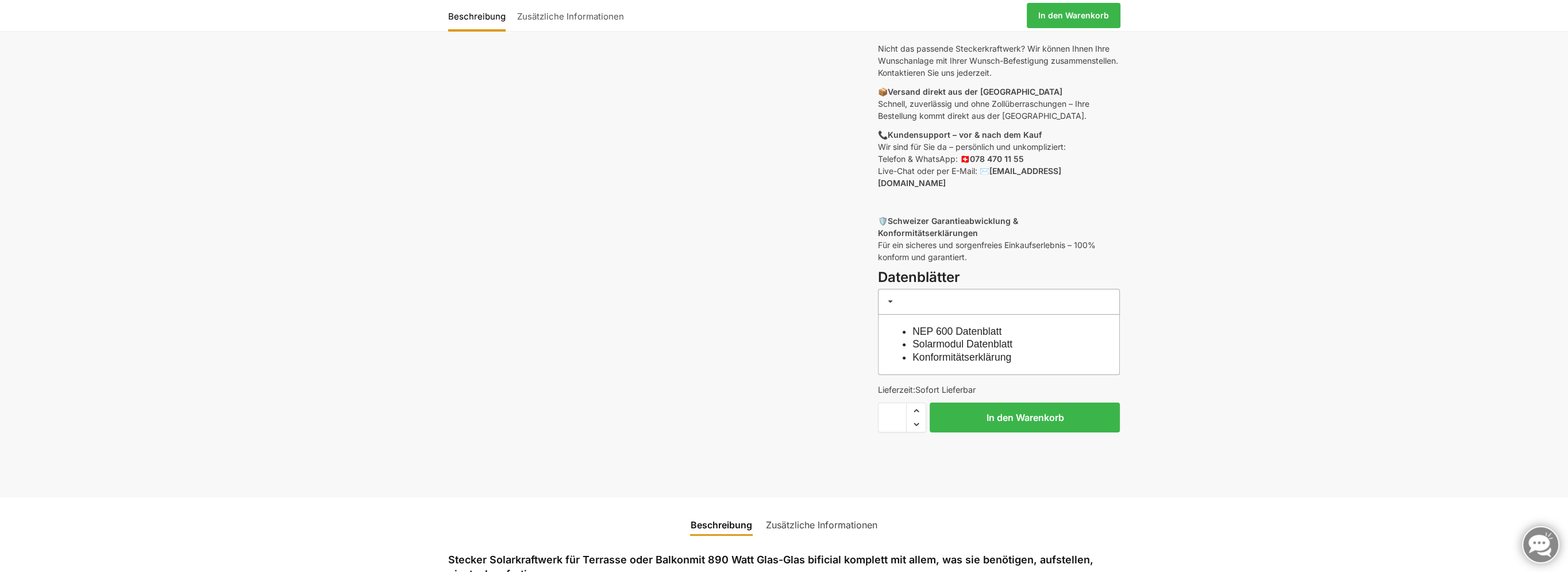
click at [953, 326] on link "NEP 600 Datenblatt" at bounding box center [956, 331] width 89 height 11
